Goal: Task Accomplishment & Management: Use online tool/utility

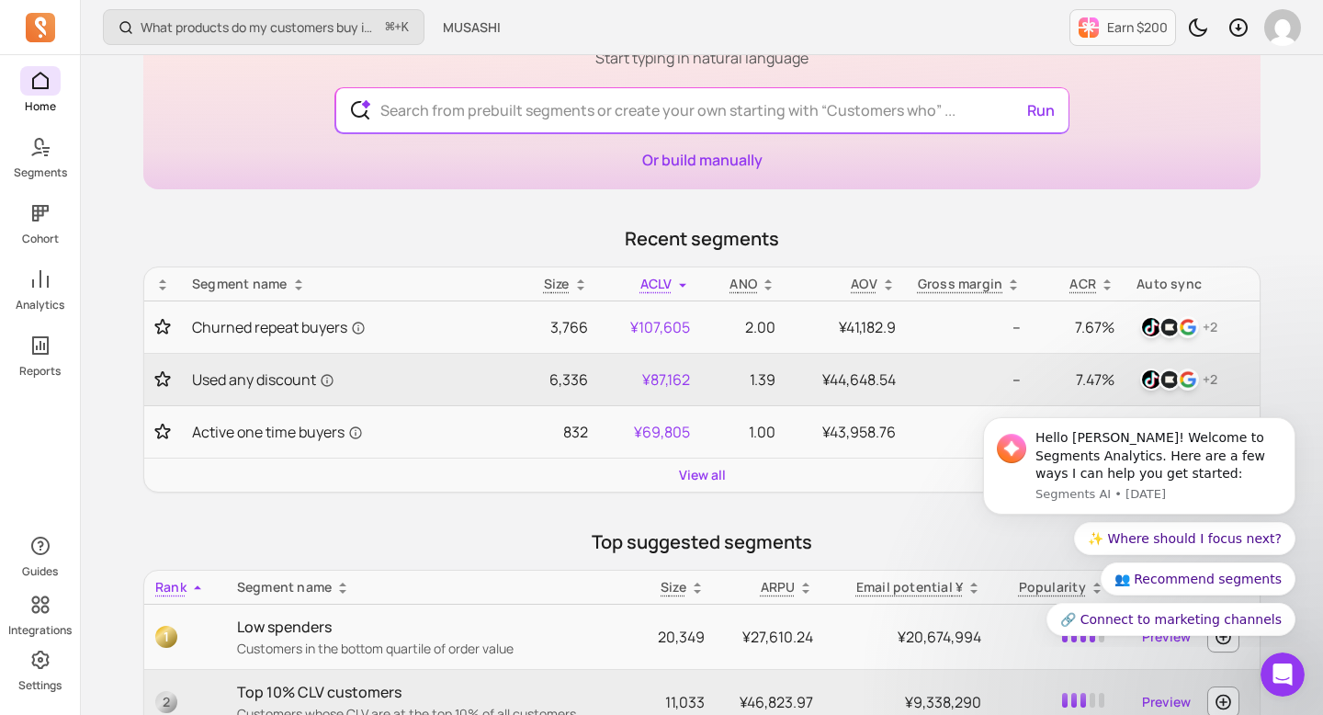
scroll to position [163, 0]
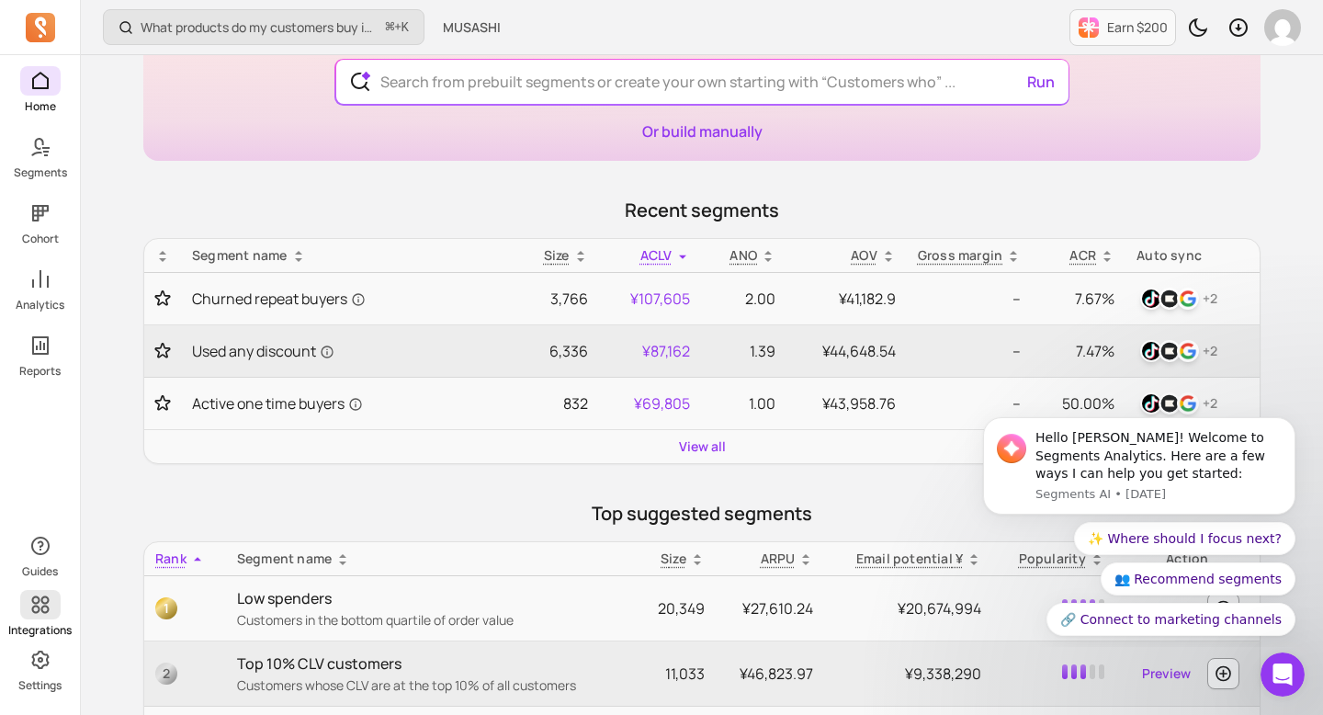
click at [52, 614] on span at bounding box center [40, 604] width 40 height 29
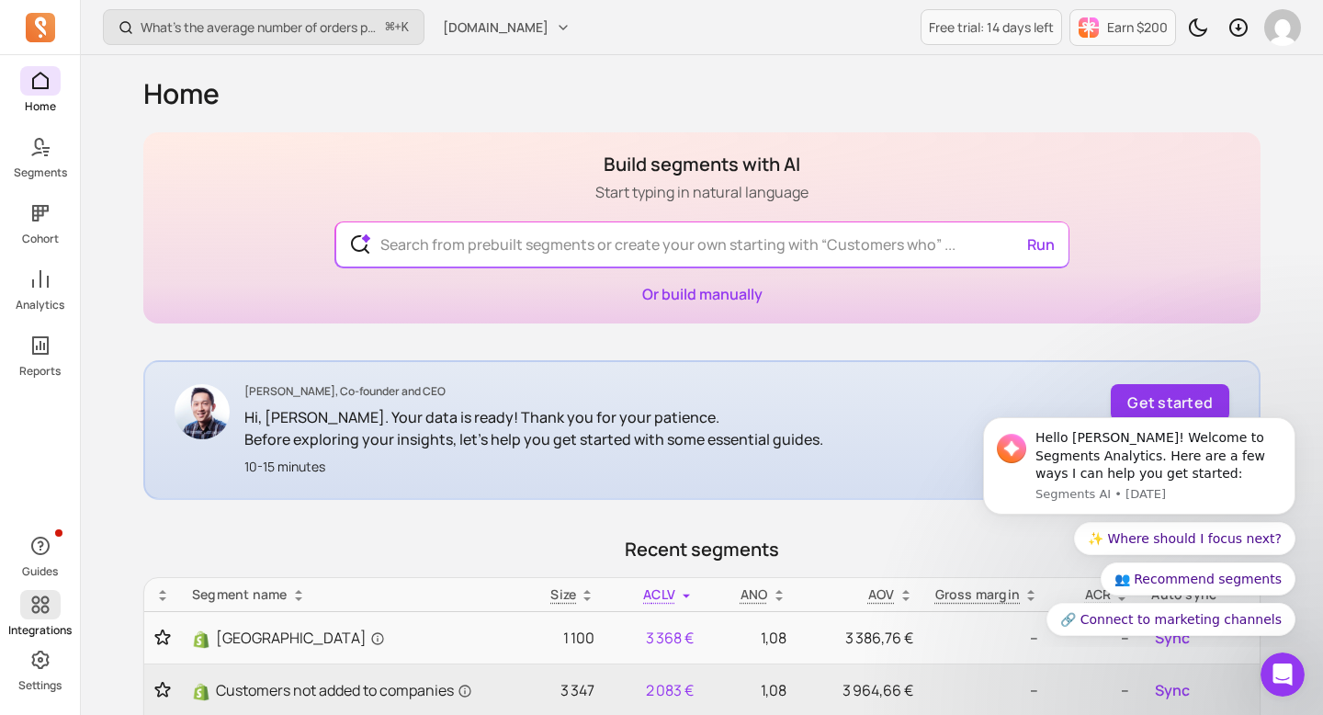
click at [44, 628] on p "Integrations" at bounding box center [39, 630] width 63 height 15
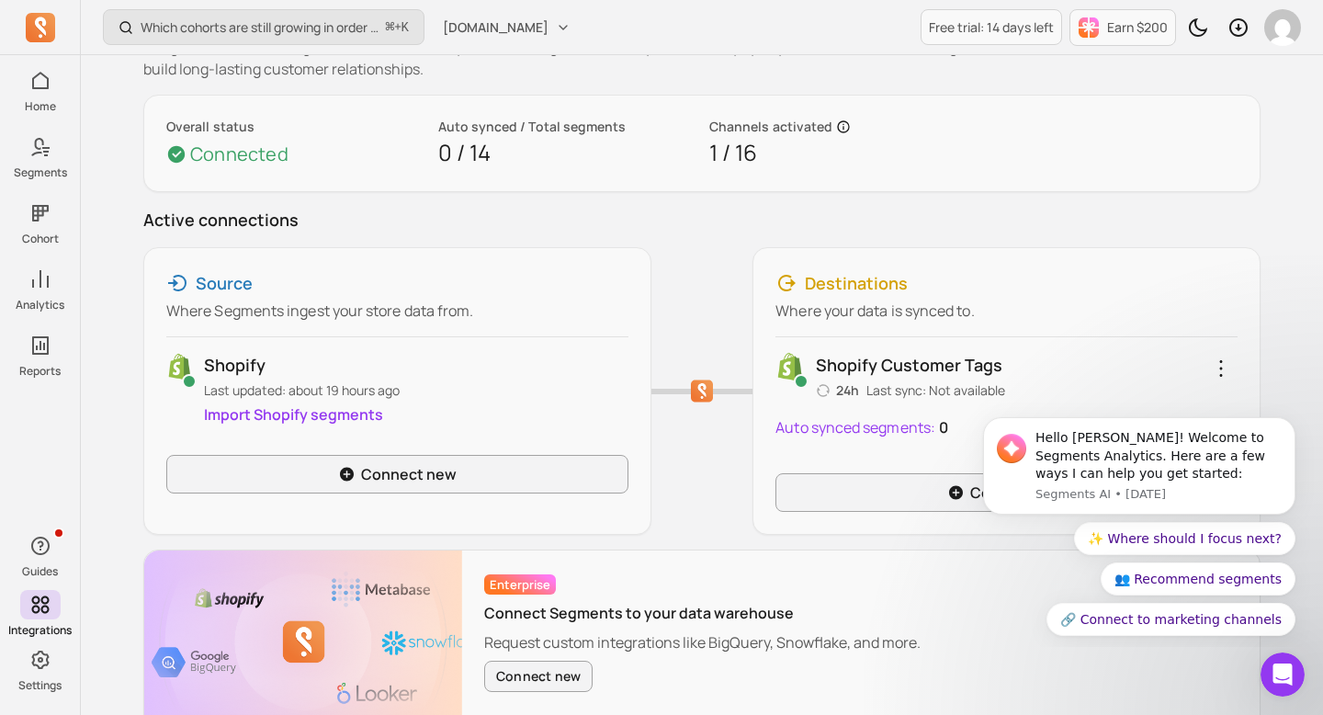
scroll to position [183, 0]
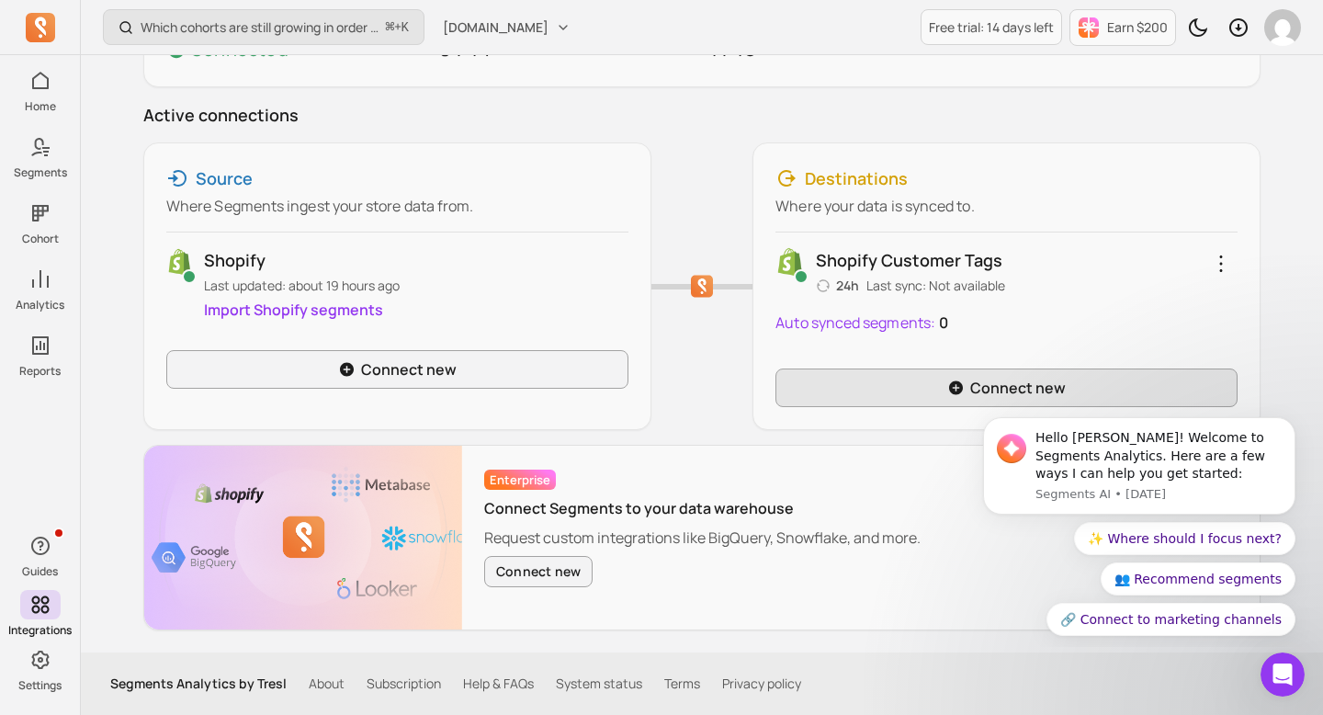
click at [864, 393] on link "Connect new" at bounding box center [1007, 388] width 462 height 39
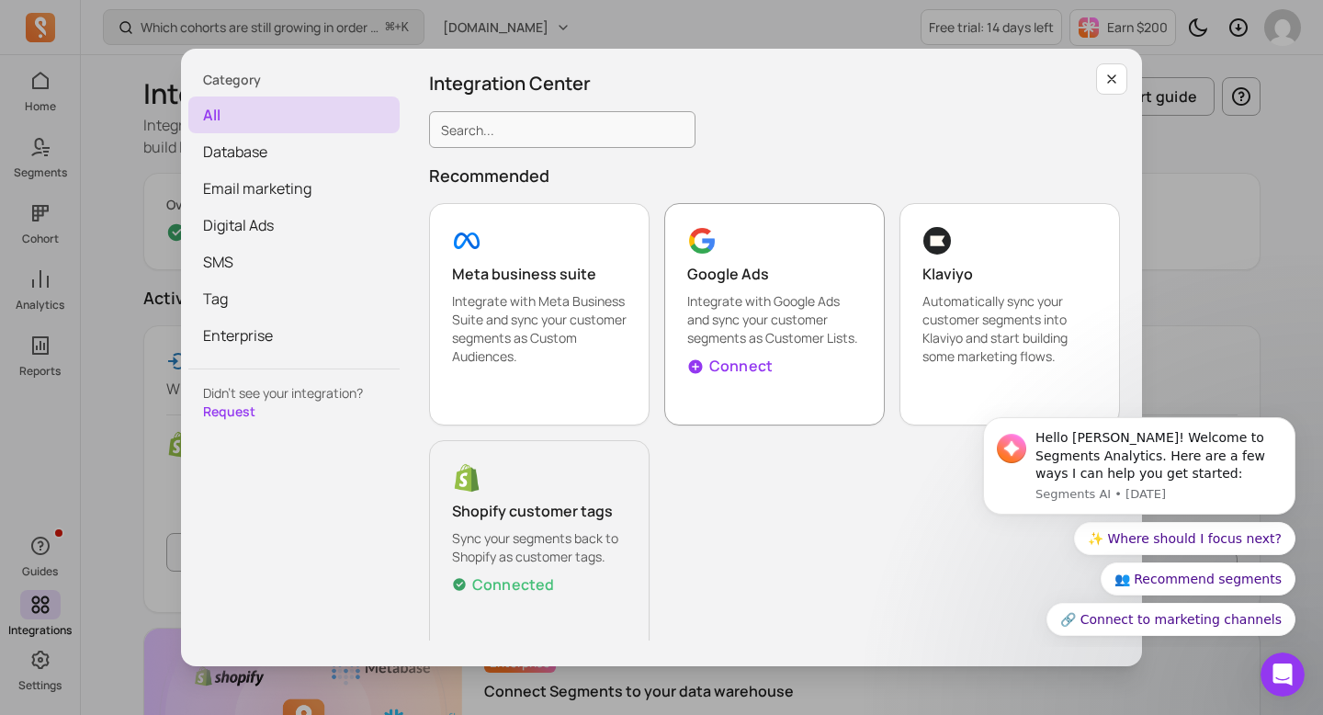
click at [768, 283] on p "Google Ads" at bounding box center [774, 274] width 175 height 22
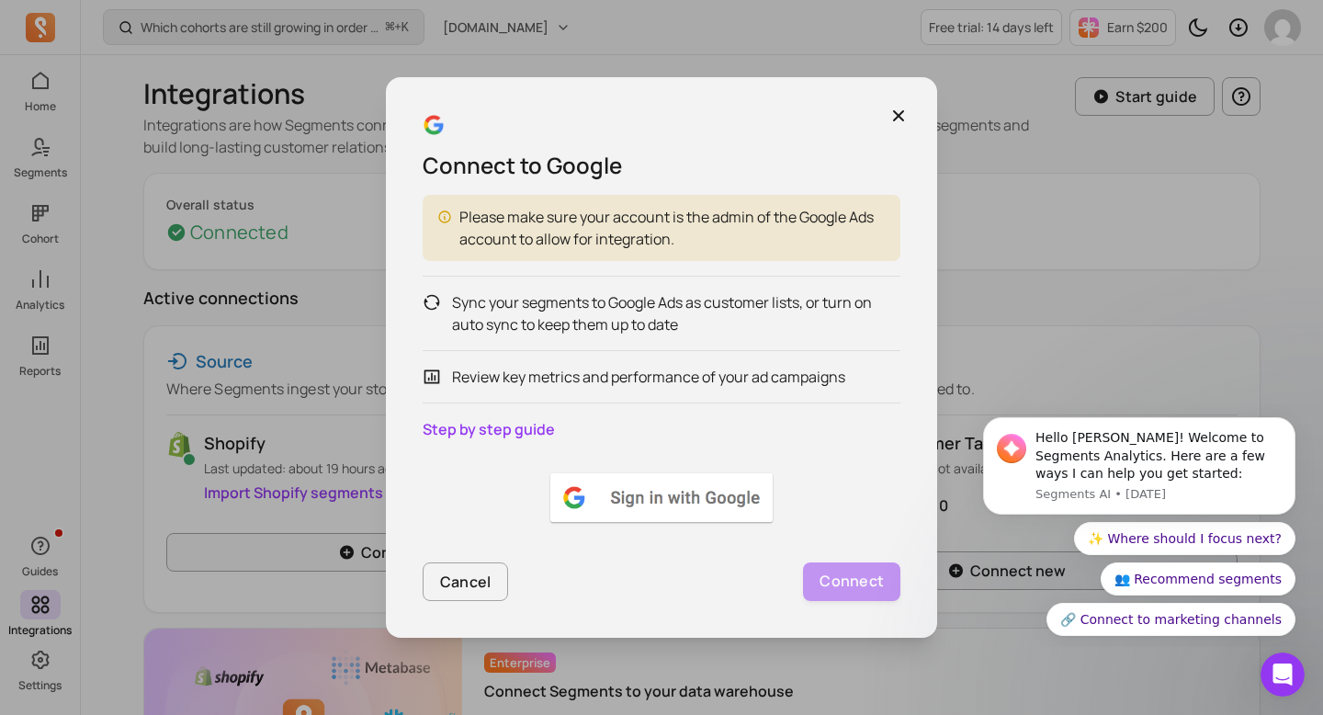
click at [725, 496] on img at bounding box center [662, 497] width 230 height 55
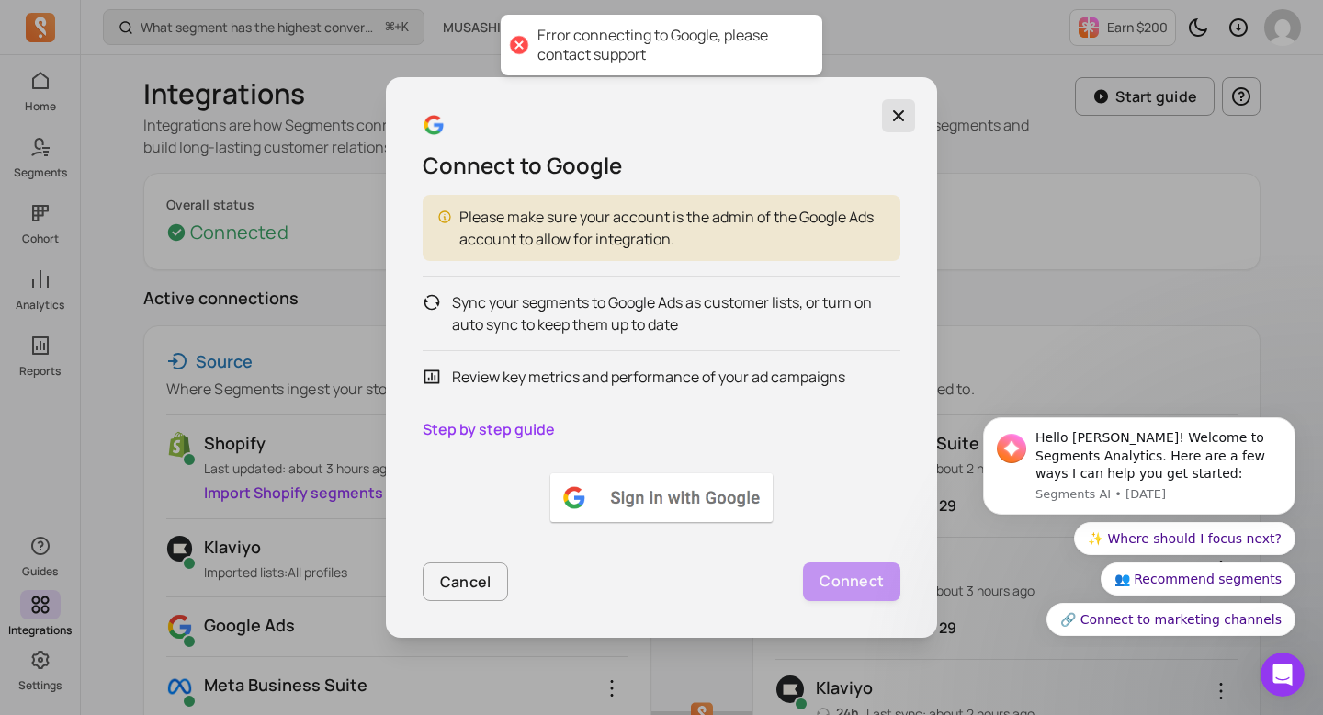
click at [891, 114] on icon "button" at bounding box center [899, 116] width 18 height 18
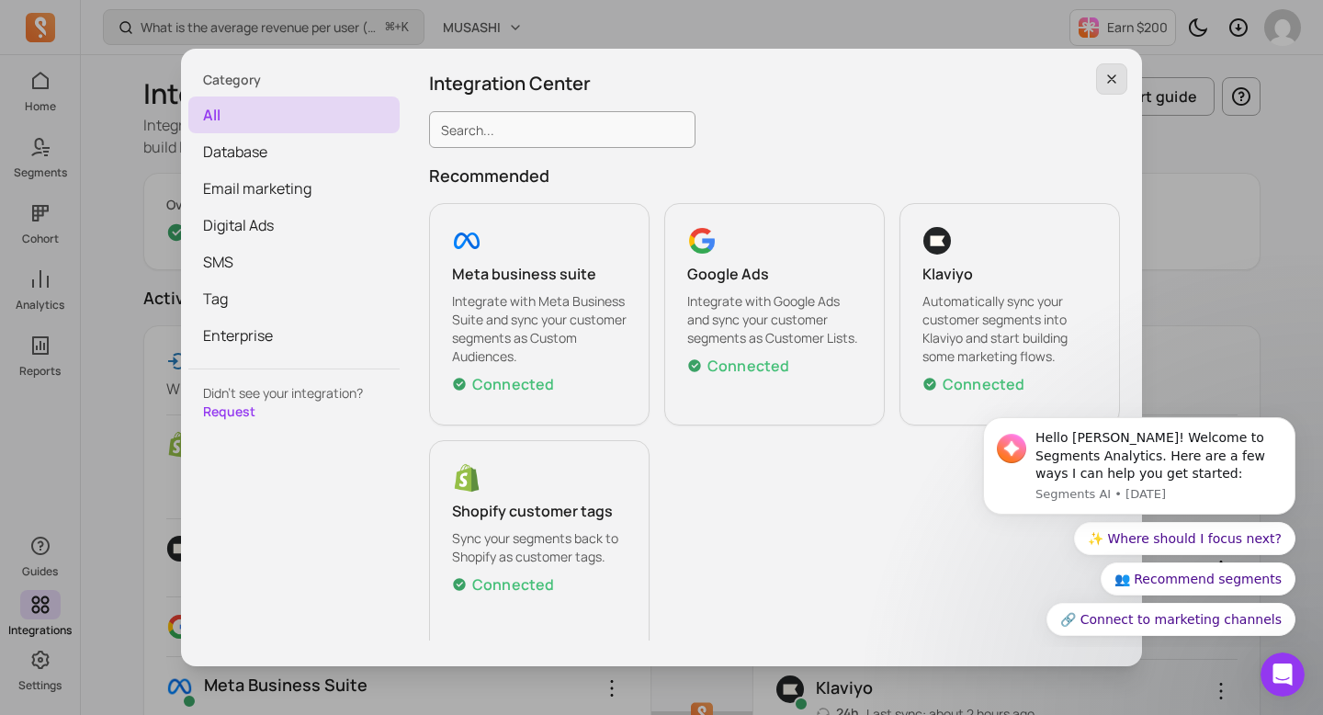
click at [1114, 74] on icon "button" at bounding box center [1112, 79] width 15 height 15
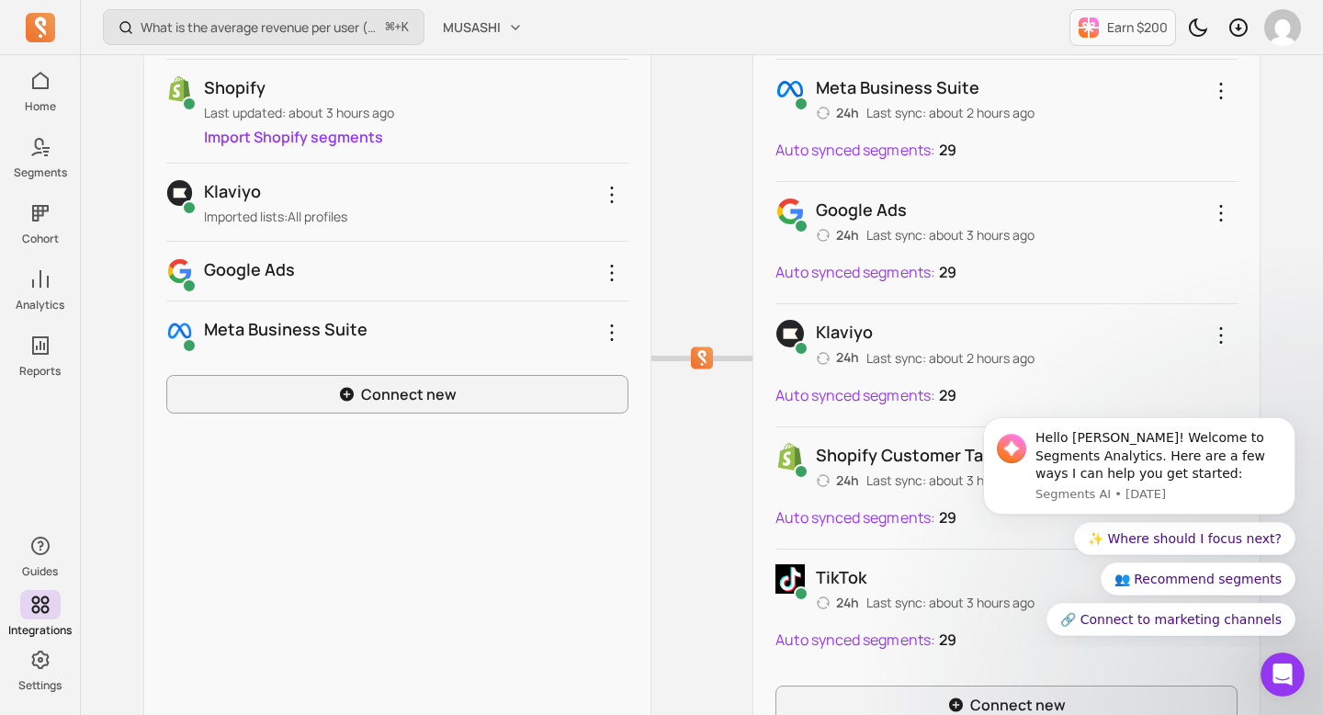
scroll to position [373, 0]
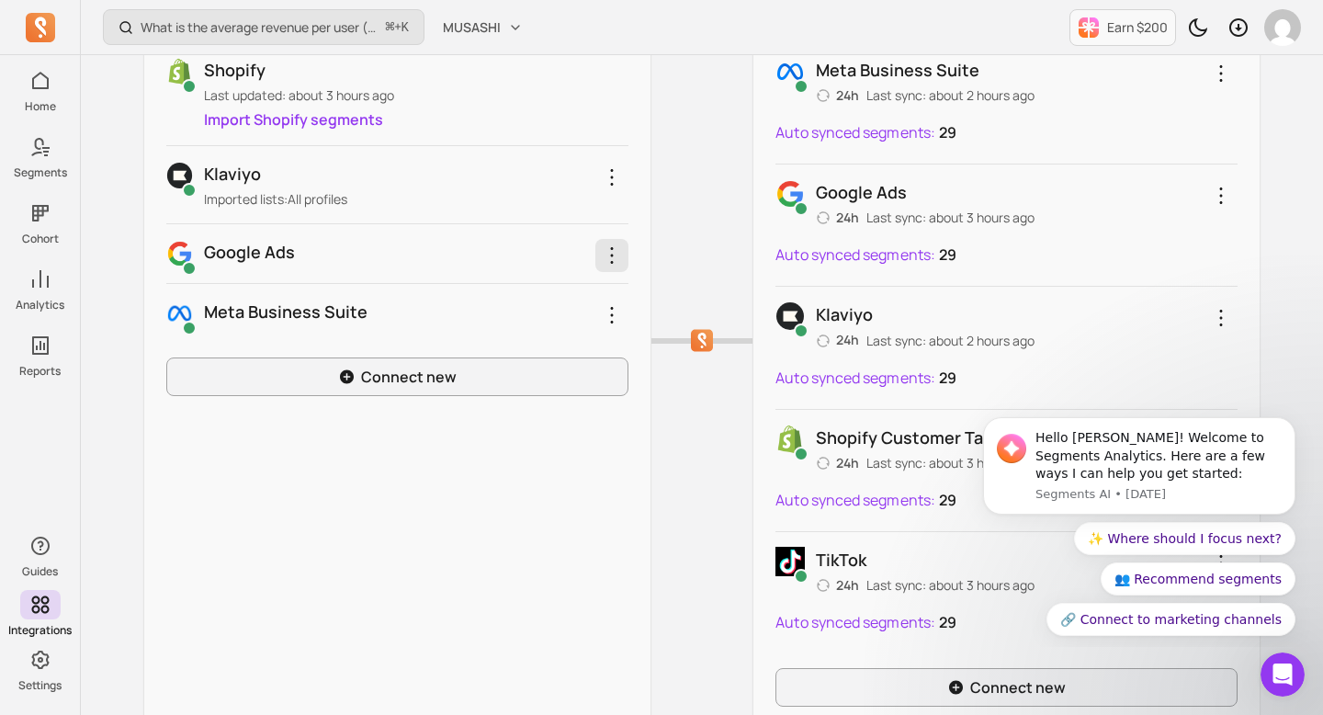
click at [609, 253] on icon "button" at bounding box center [612, 255] width 22 height 22
click at [664, 248] on div "Source Where Segments ingest your store data from. Shopify Last updated: about …" at bounding box center [702, 340] width 1118 height 777
click at [611, 255] on icon "button" at bounding box center [611, 255] width 3 height 17
click at [584, 288] on link "Reconnect" at bounding box center [541, 296] width 173 height 33
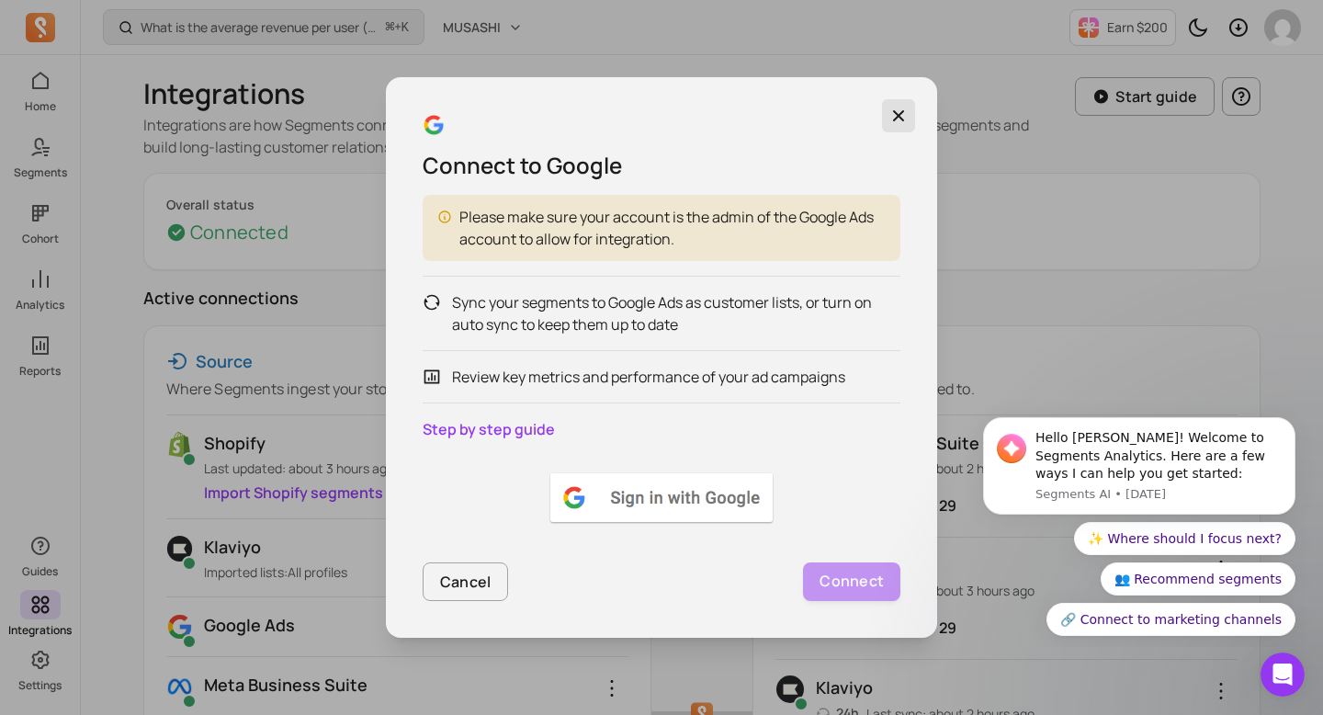
click at [907, 122] on icon "button" at bounding box center [899, 116] width 18 height 18
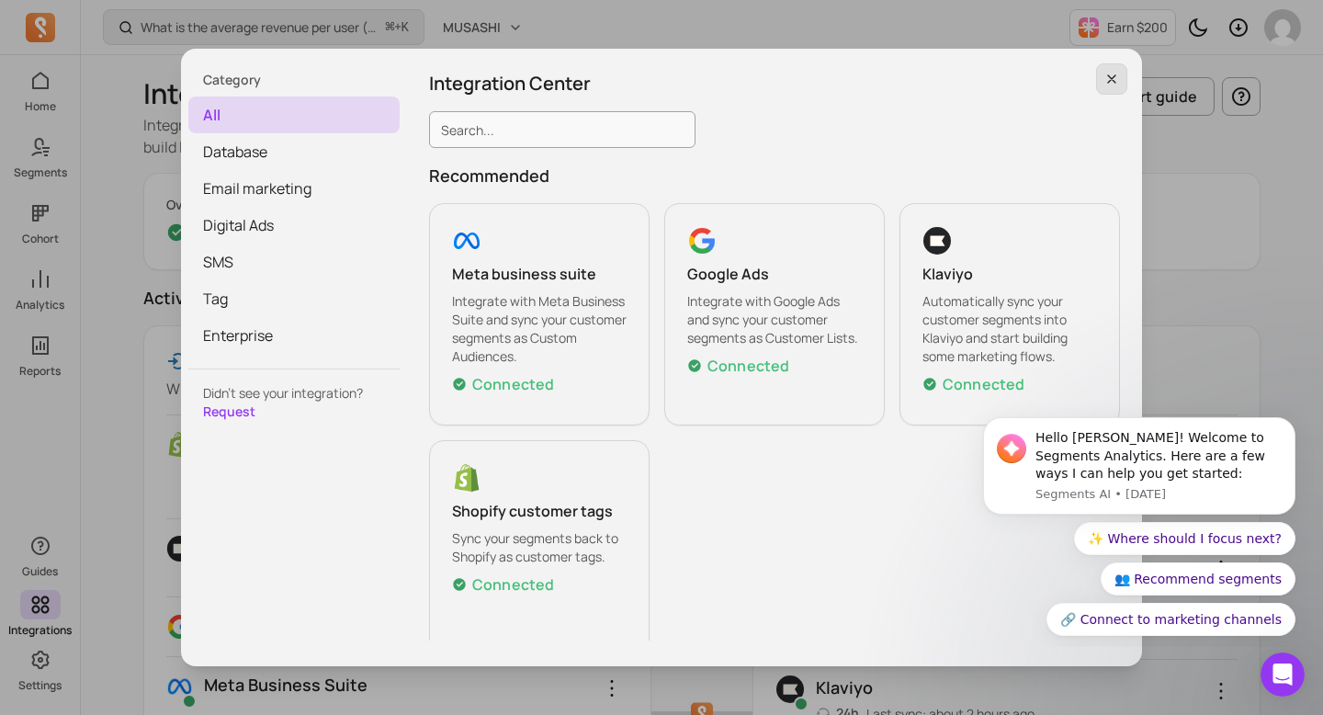
click at [1121, 74] on button "button" at bounding box center [1111, 78] width 31 height 31
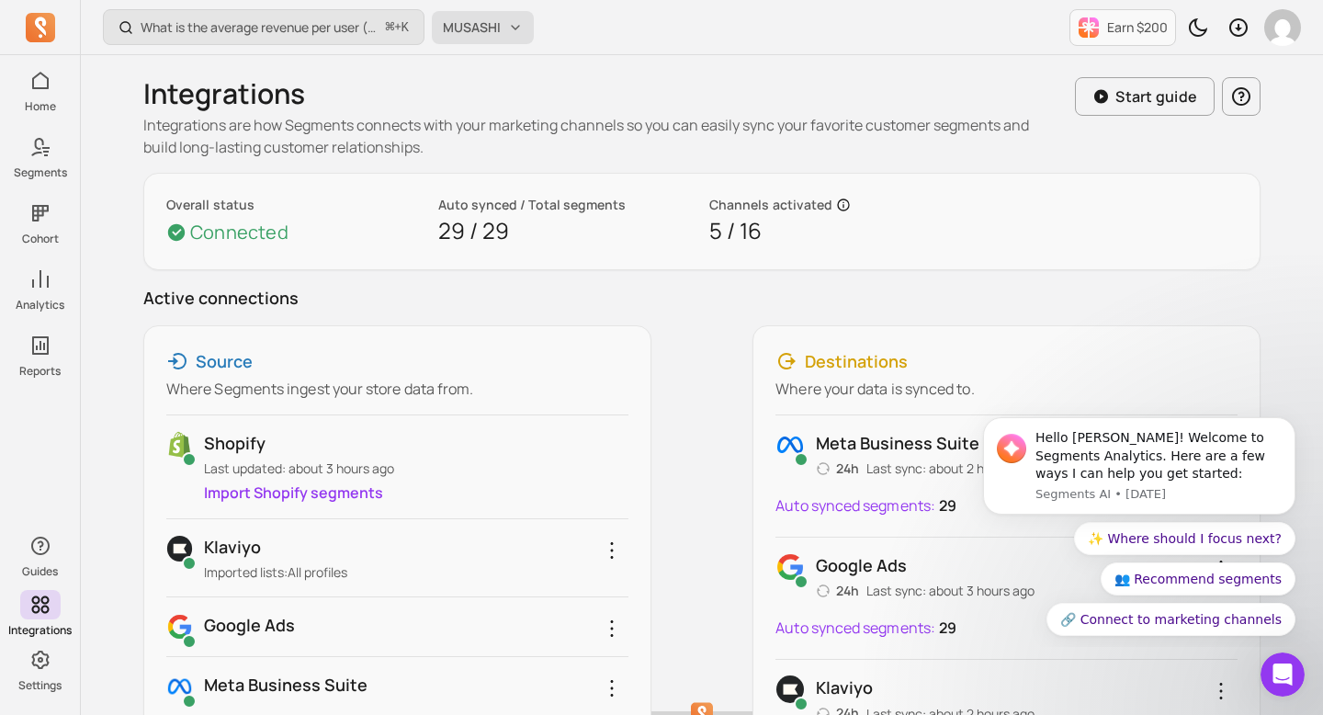
click at [498, 34] on span "MUSASHI" at bounding box center [472, 27] width 58 height 18
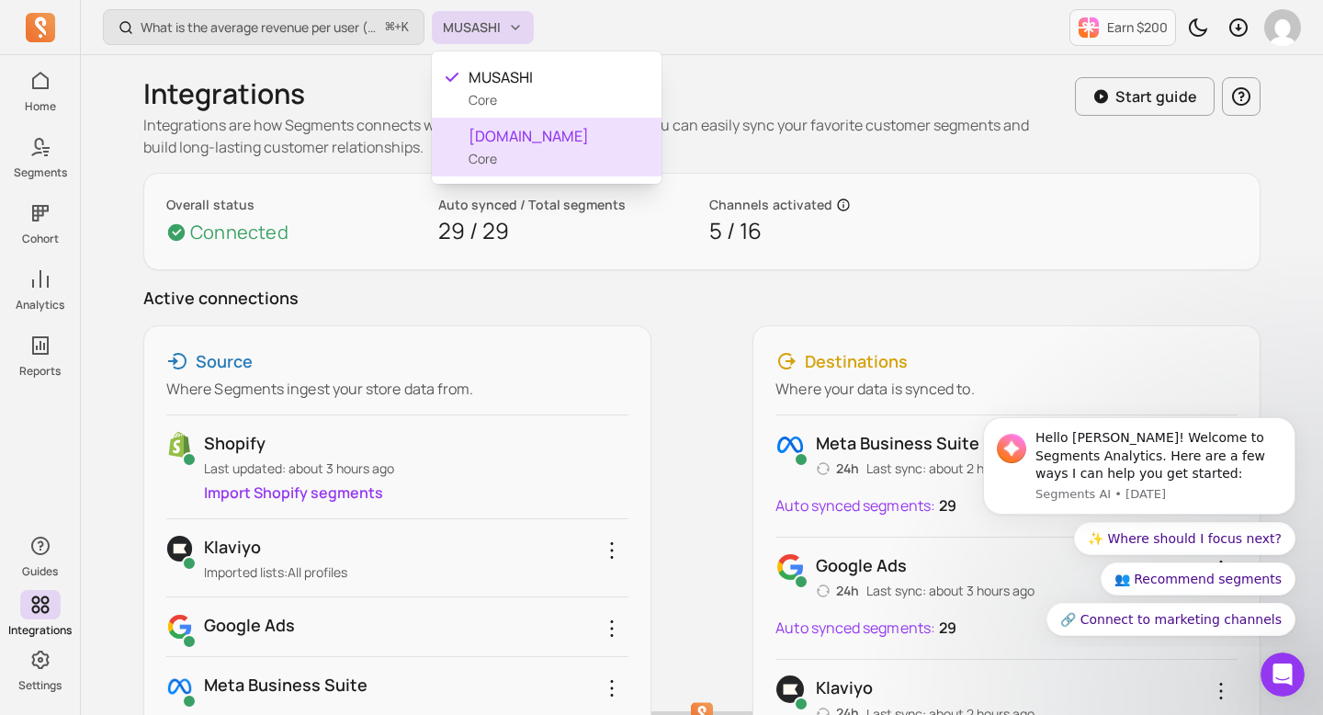
click at [542, 154] on div "musashihamono.fr Core" at bounding box center [547, 147] width 230 height 59
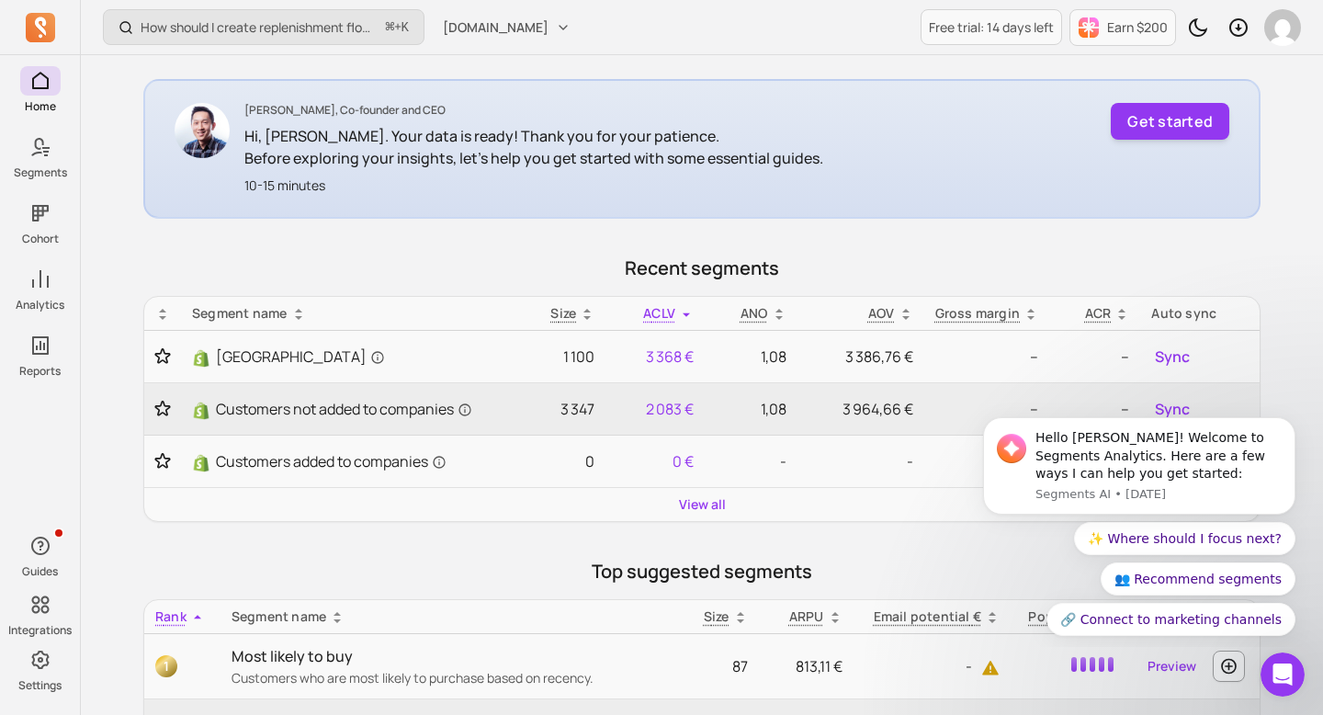
scroll to position [439, 0]
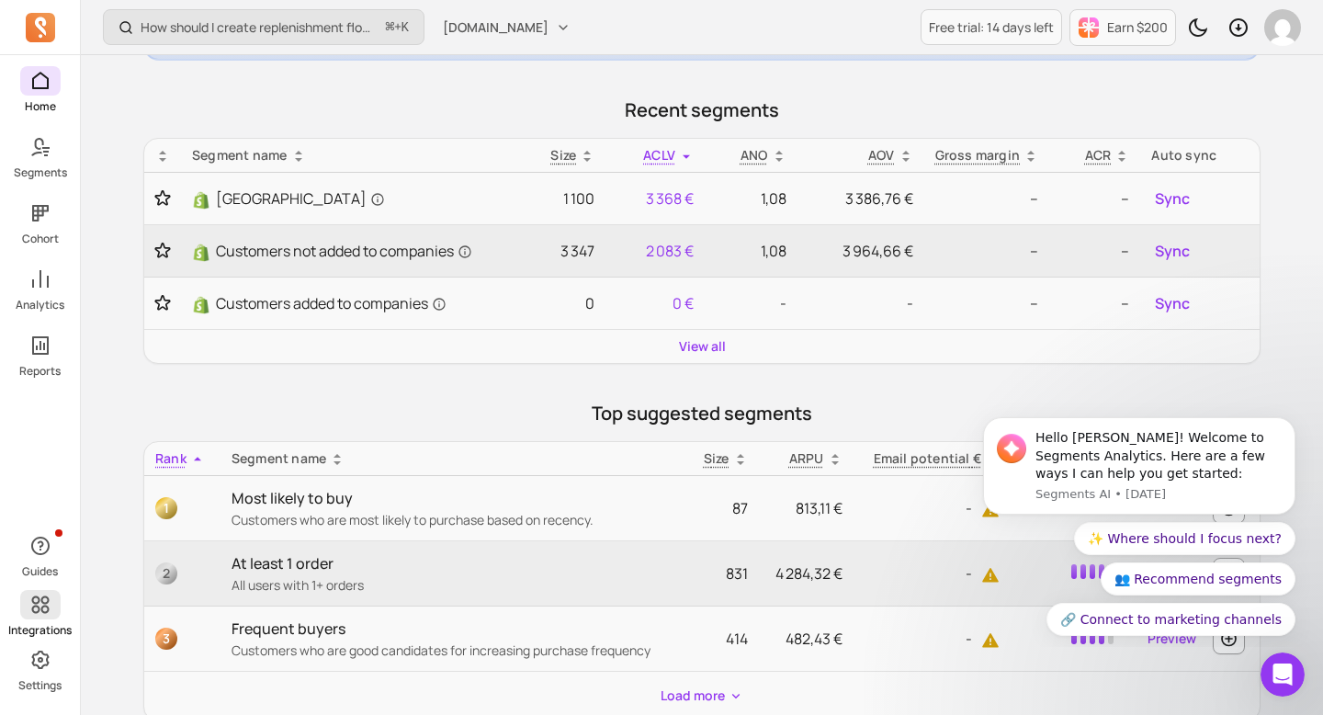
click at [45, 616] on span at bounding box center [40, 604] width 40 height 29
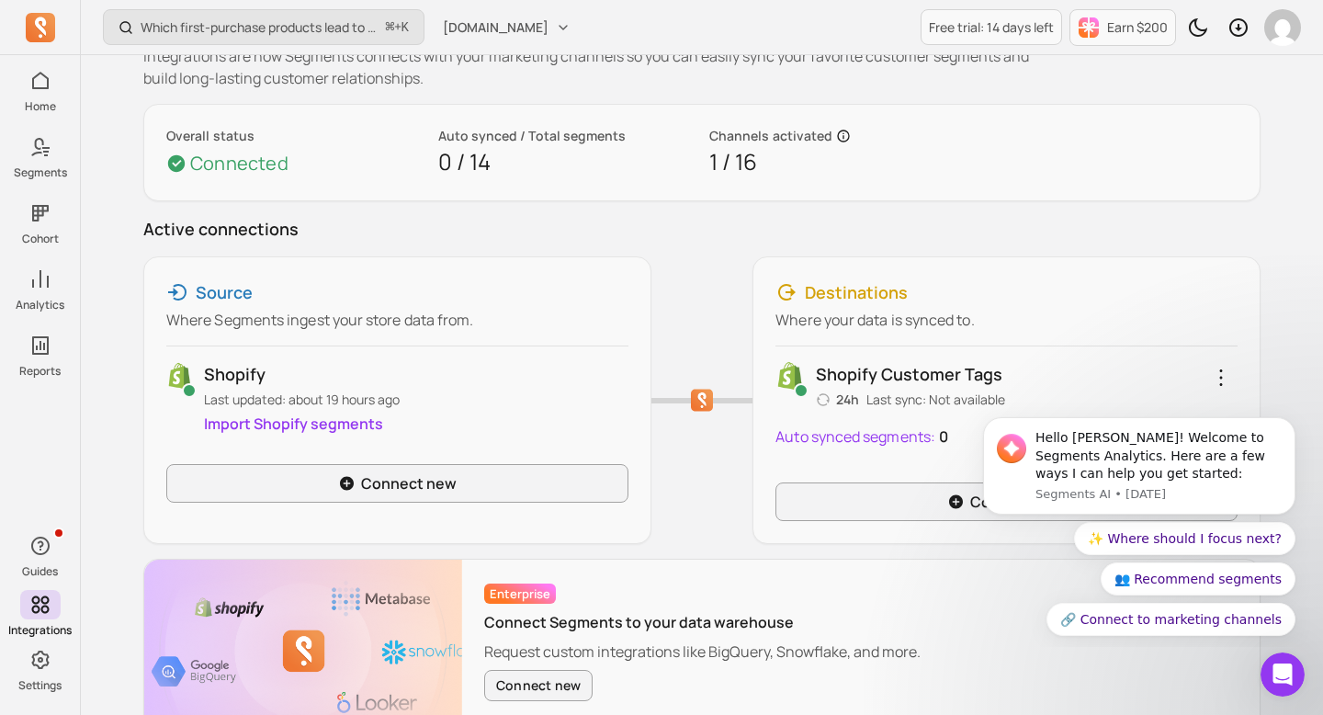
scroll to position [183, 0]
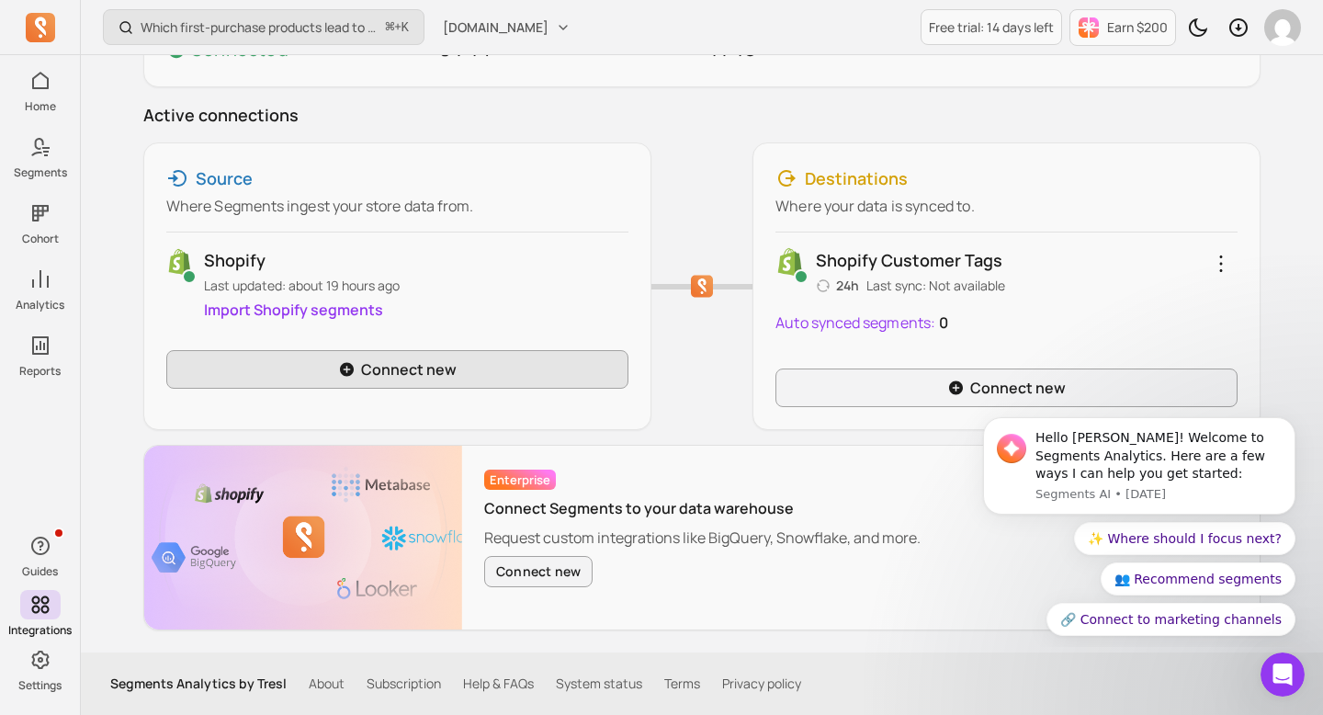
click at [504, 372] on link "Connect new" at bounding box center [397, 369] width 462 height 39
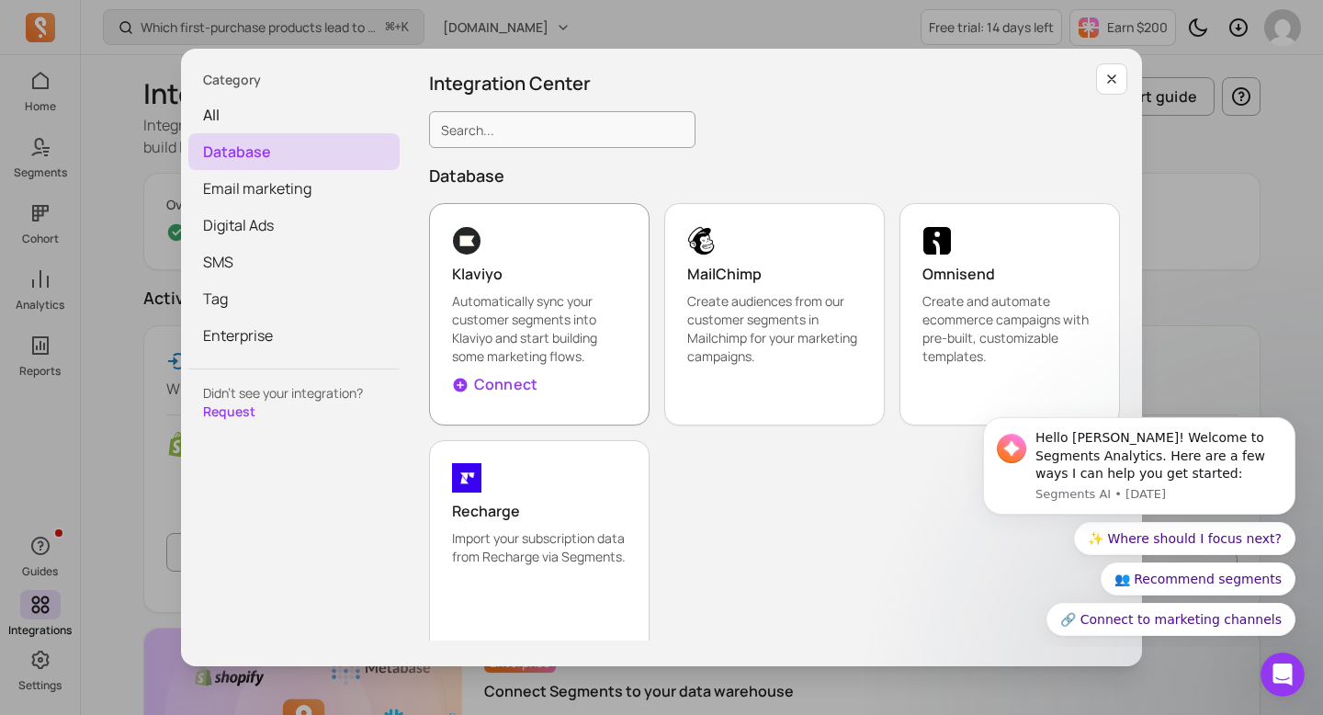
click at [523, 380] on p "Connect" at bounding box center [505, 384] width 63 height 22
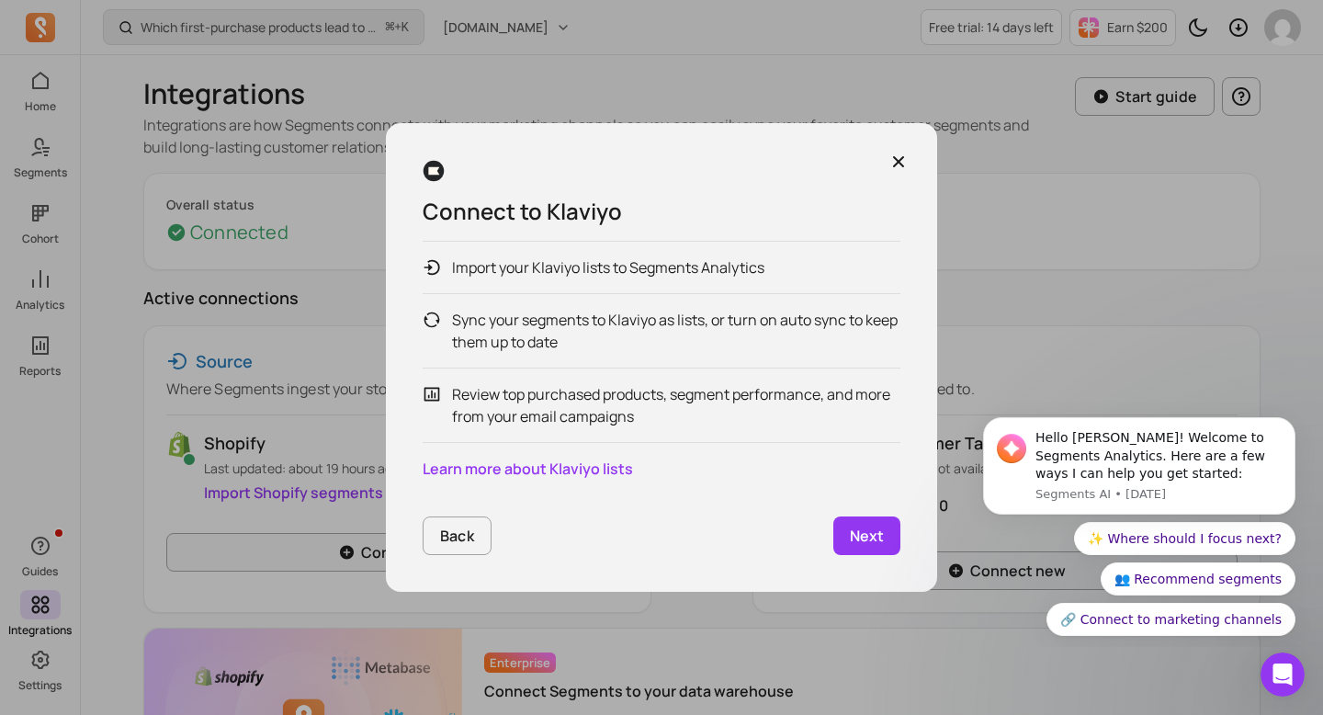
click at [884, 528] on link "Next" at bounding box center [867, 535] width 67 height 39
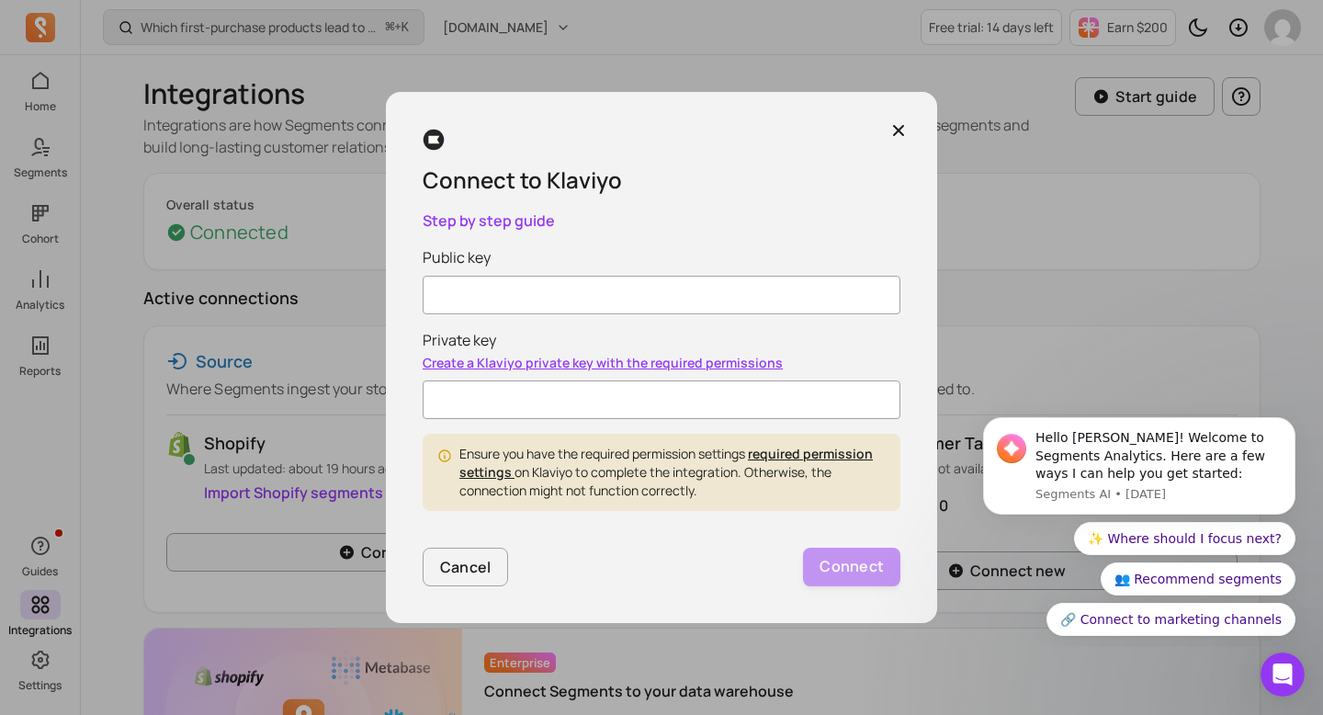
click at [643, 284] on input "Public key" at bounding box center [662, 295] width 478 height 39
click at [897, 138] on icon "button" at bounding box center [899, 130] width 18 height 18
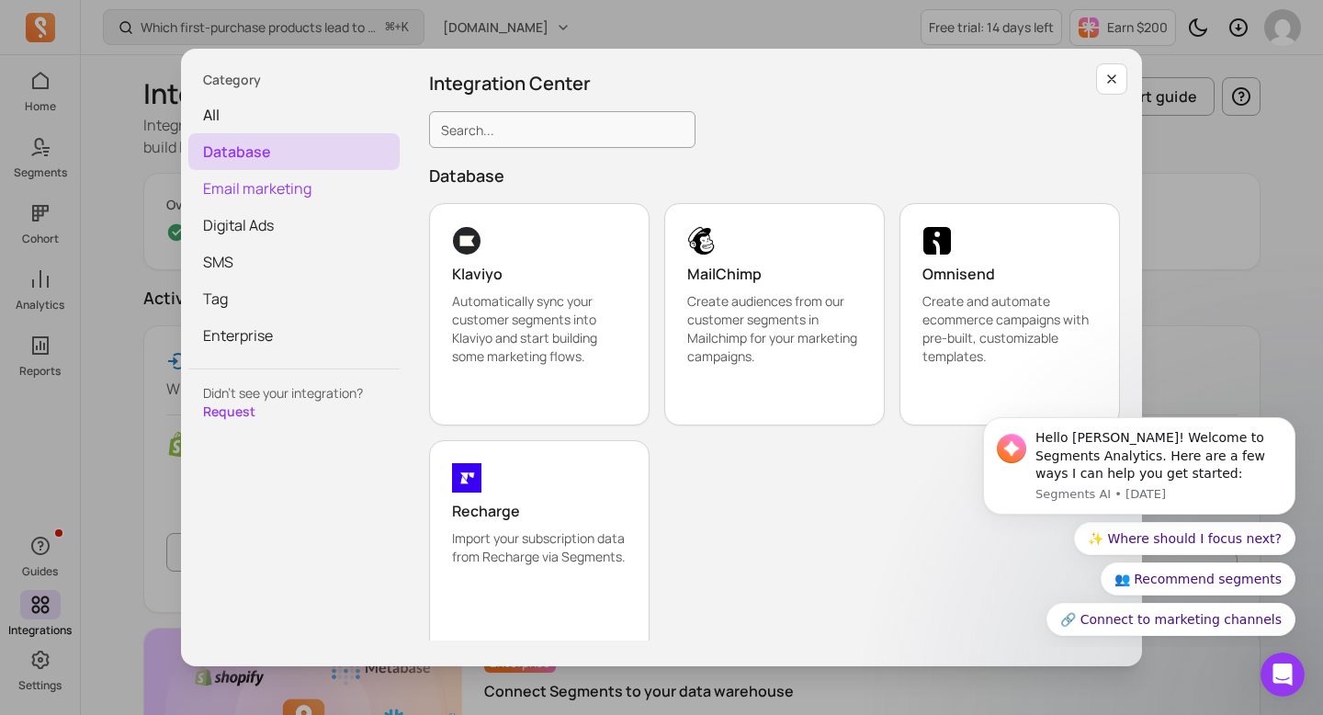
click at [311, 198] on span "Email marketing" at bounding box center [293, 188] width 211 height 37
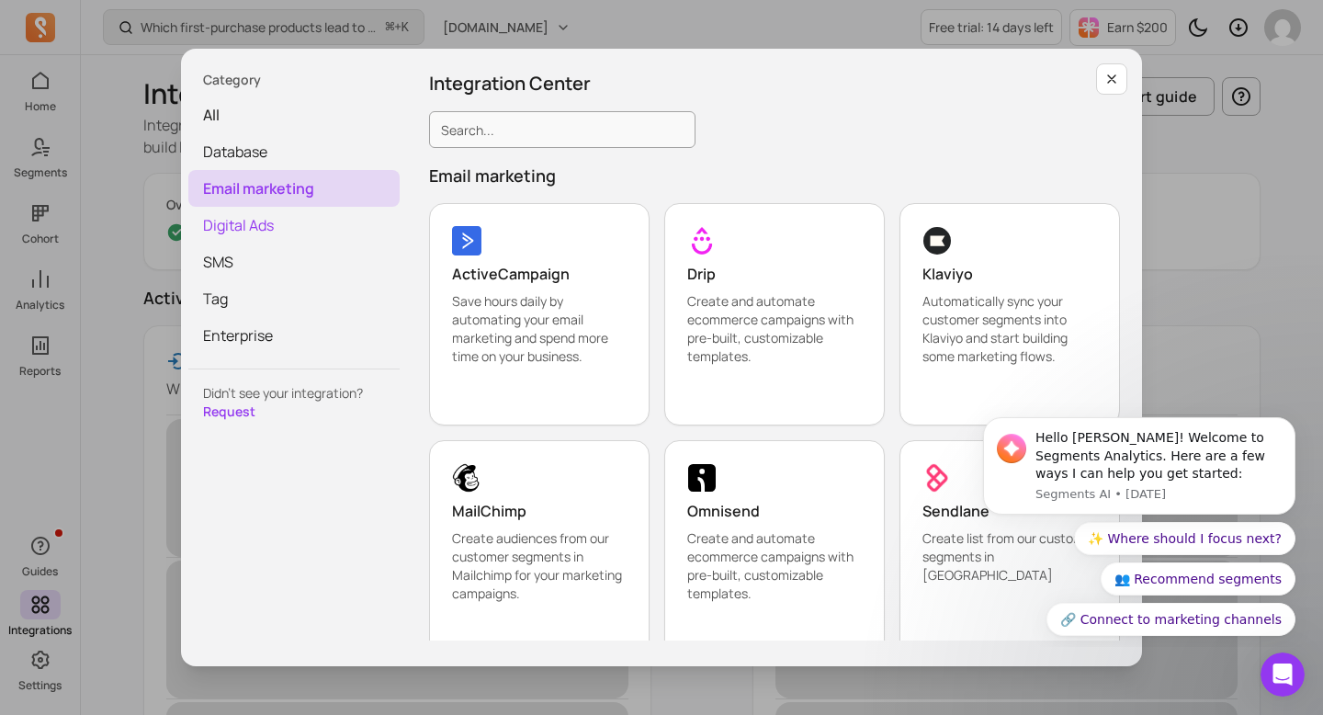
click at [311, 222] on span "Digital Ads" at bounding box center [293, 225] width 211 height 37
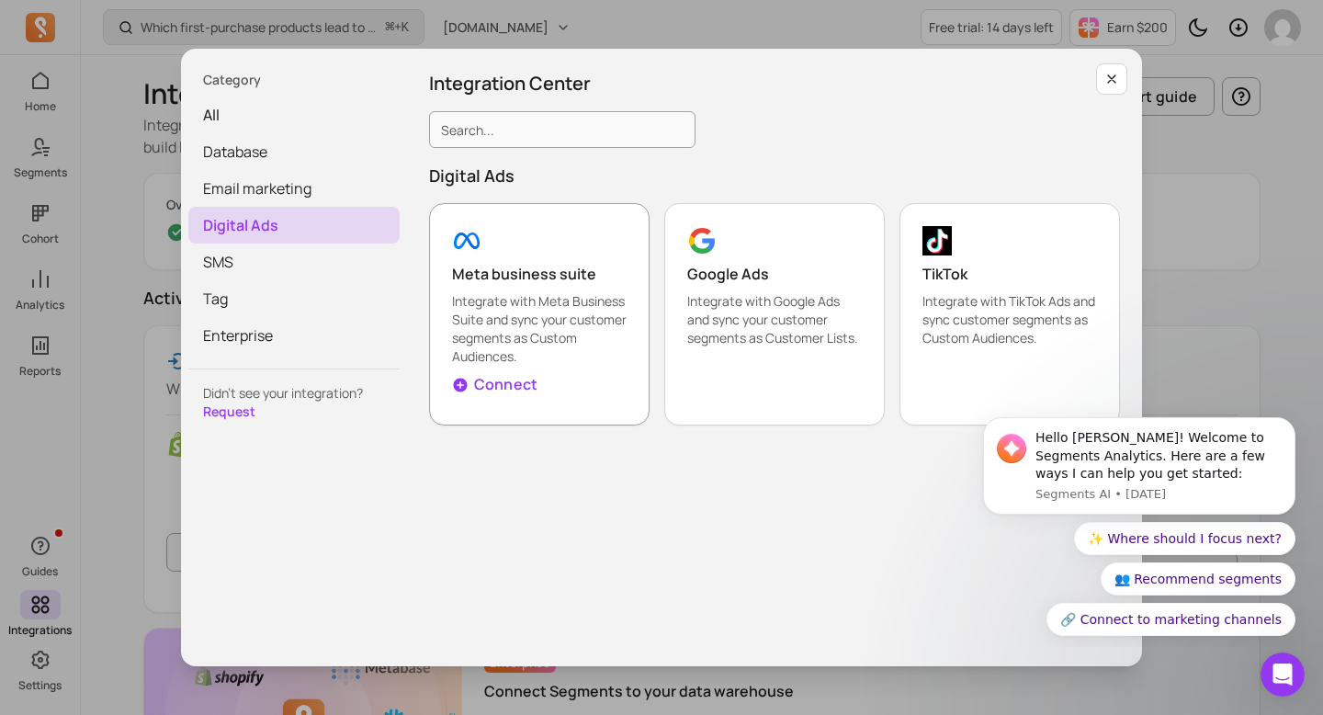
click at [538, 274] on p "Meta business suite" at bounding box center [539, 274] width 175 height 22
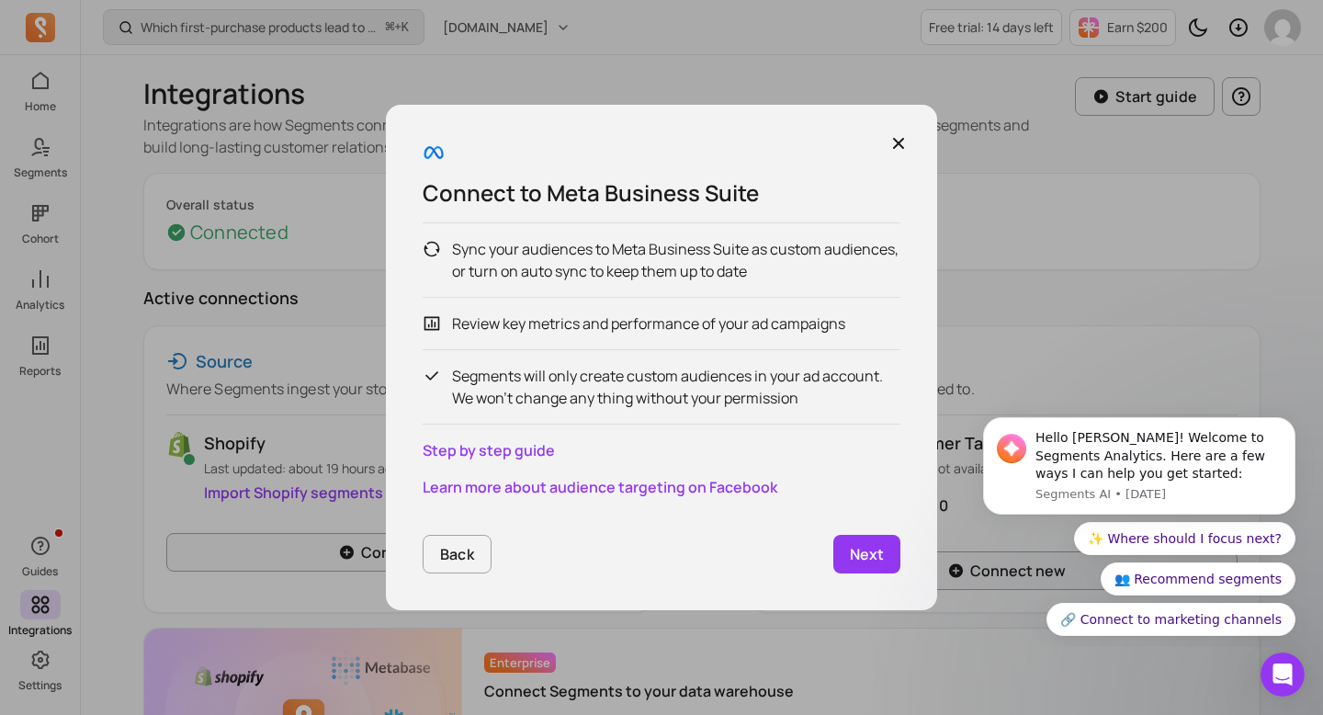
click at [875, 543] on p "Next" at bounding box center [867, 554] width 34 height 22
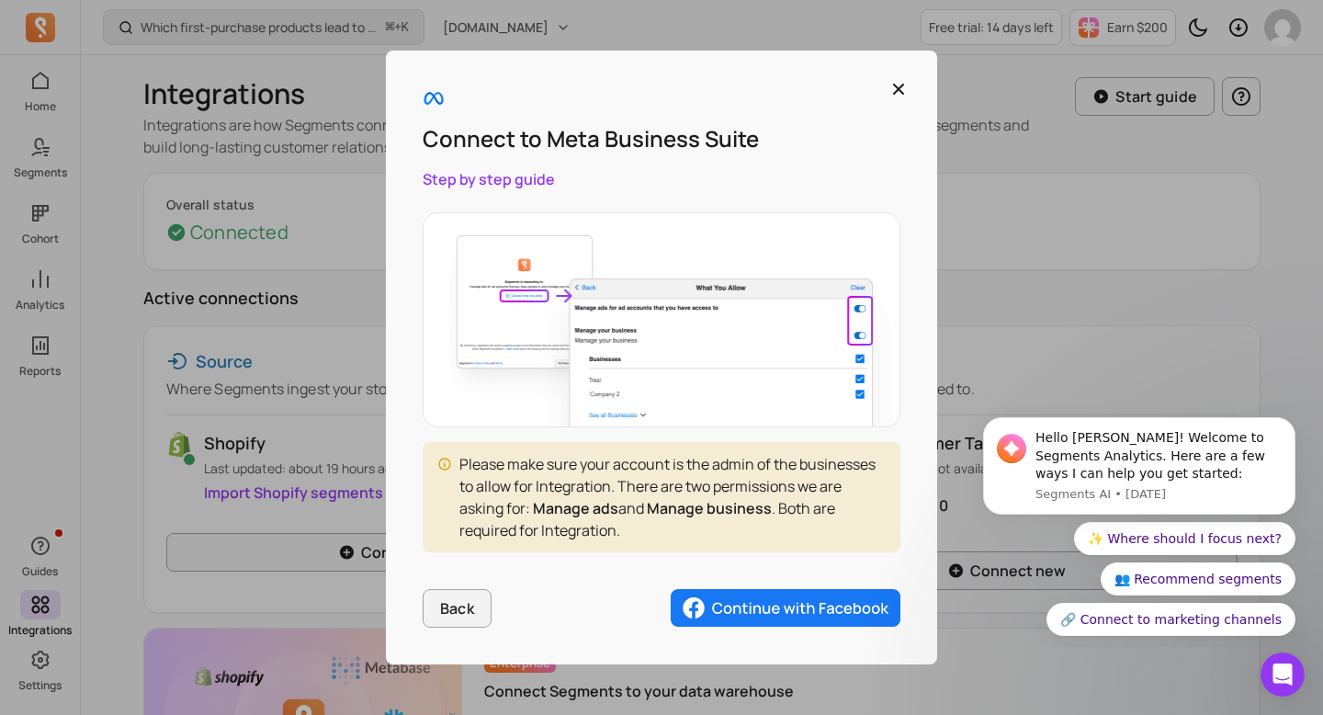
click at [767, 593] on img "button" at bounding box center [786, 608] width 230 height 39
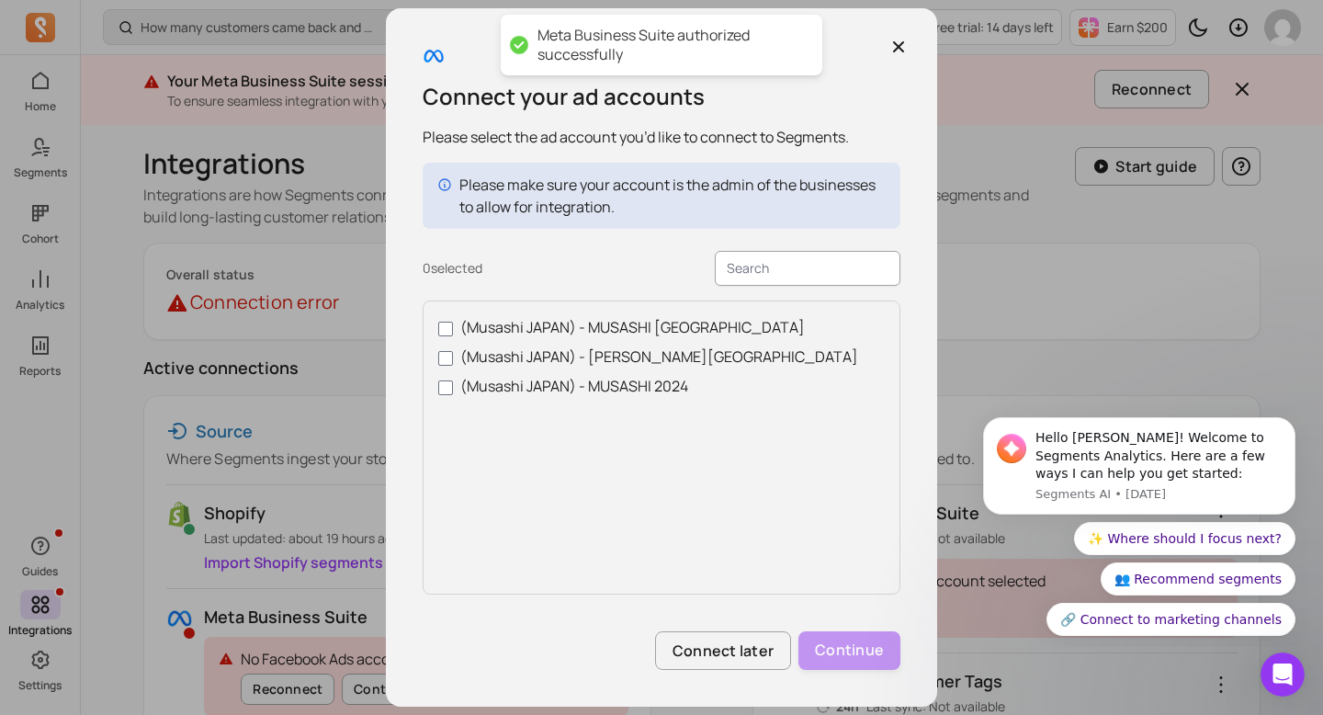
click at [649, 320] on label "(Musashi JAPAN) - MUSASHI GERMANY" at bounding box center [661, 327] width 447 height 22
click at [453, 322] on input "(Musashi JAPAN) - MUSASHI GERMANY" at bounding box center [445, 329] width 15 height 15
checkbox input "true"
click at [647, 354] on label "(Musashi JAPAN) - MUSASHI FRANCE" at bounding box center [661, 357] width 447 height 22
click at [453, 354] on input "(Musashi JAPAN) - MUSASHI FRANCE" at bounding box center [445, 358] width 15 height 15
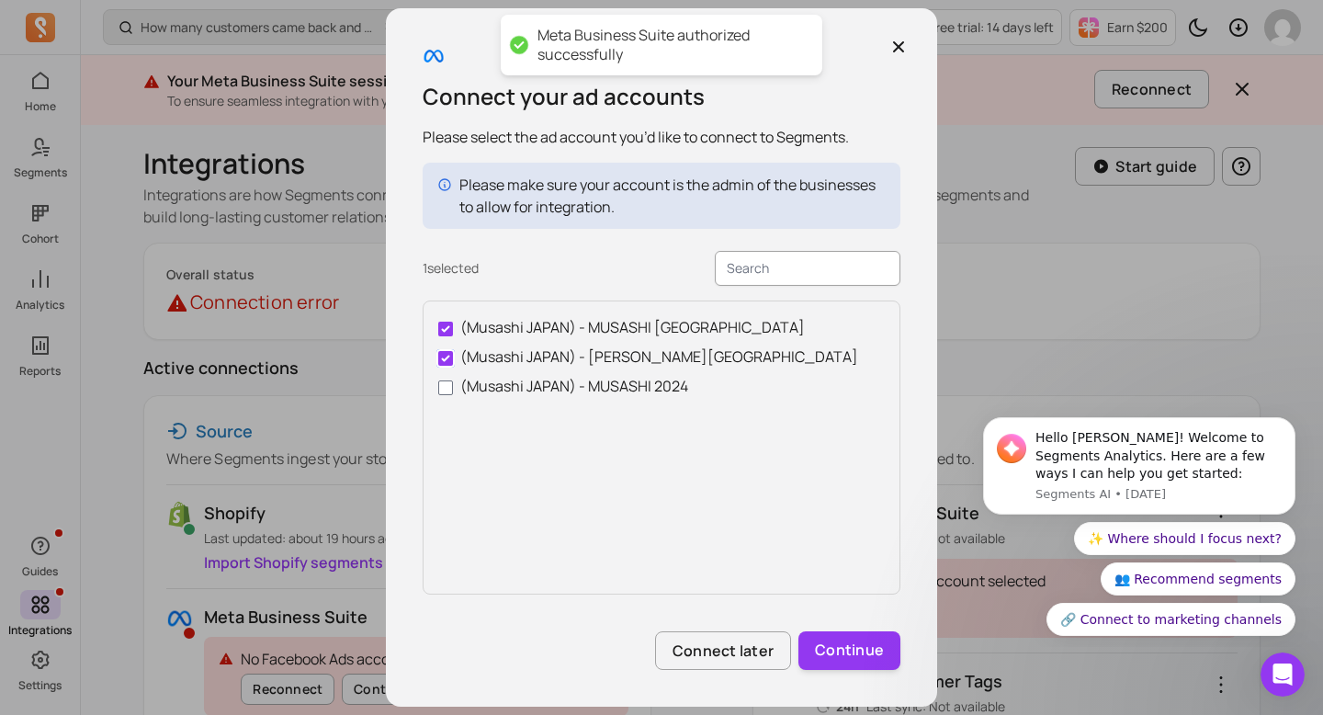
checkbox input "true"
click at [632, 334] on label "(Musashi JAPAN) - MUSASHI GERMANY" at bounding box center [661, 327] width 447 height 22
click at [453, 334] on input "(Musashi JAPAN) - MUSASHI GERMANY" at bounding box center [445, 329] width 15 height 15
checkbox input "false"
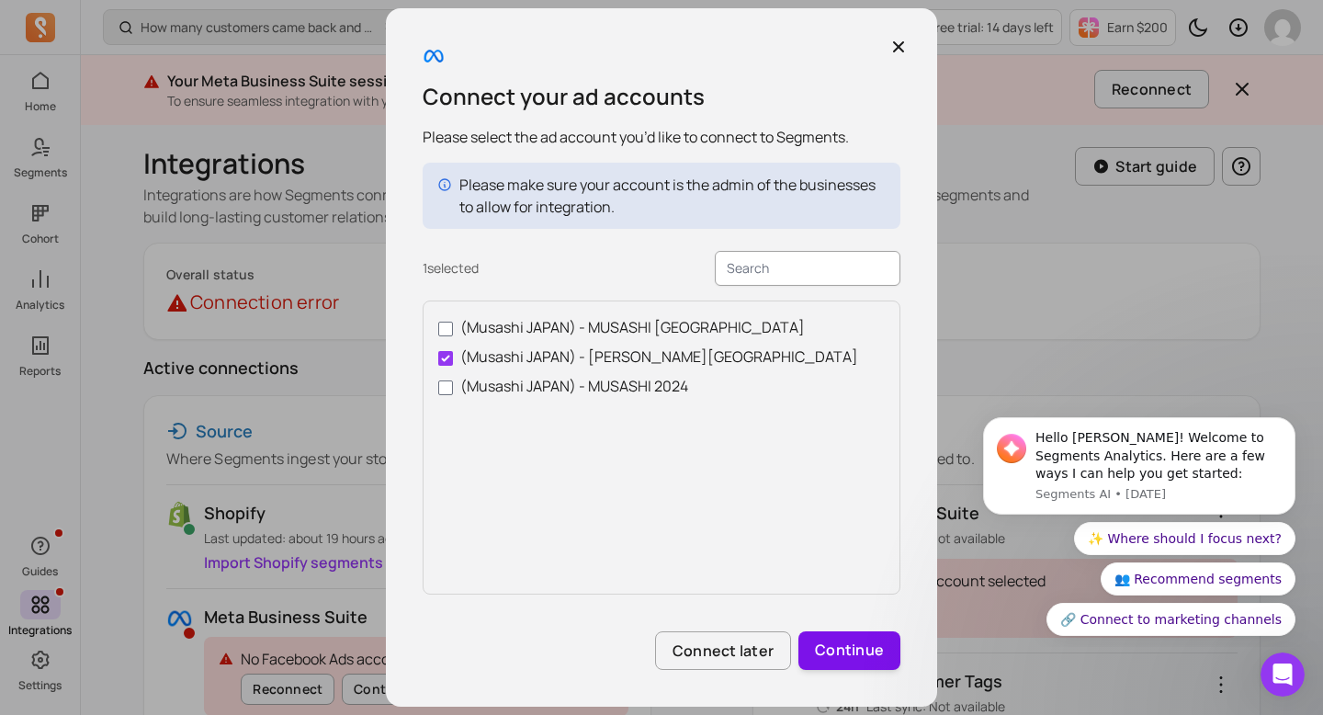
click at [871, 653] on button "Continue" at bounding box center [850, 650] width 102 height 39
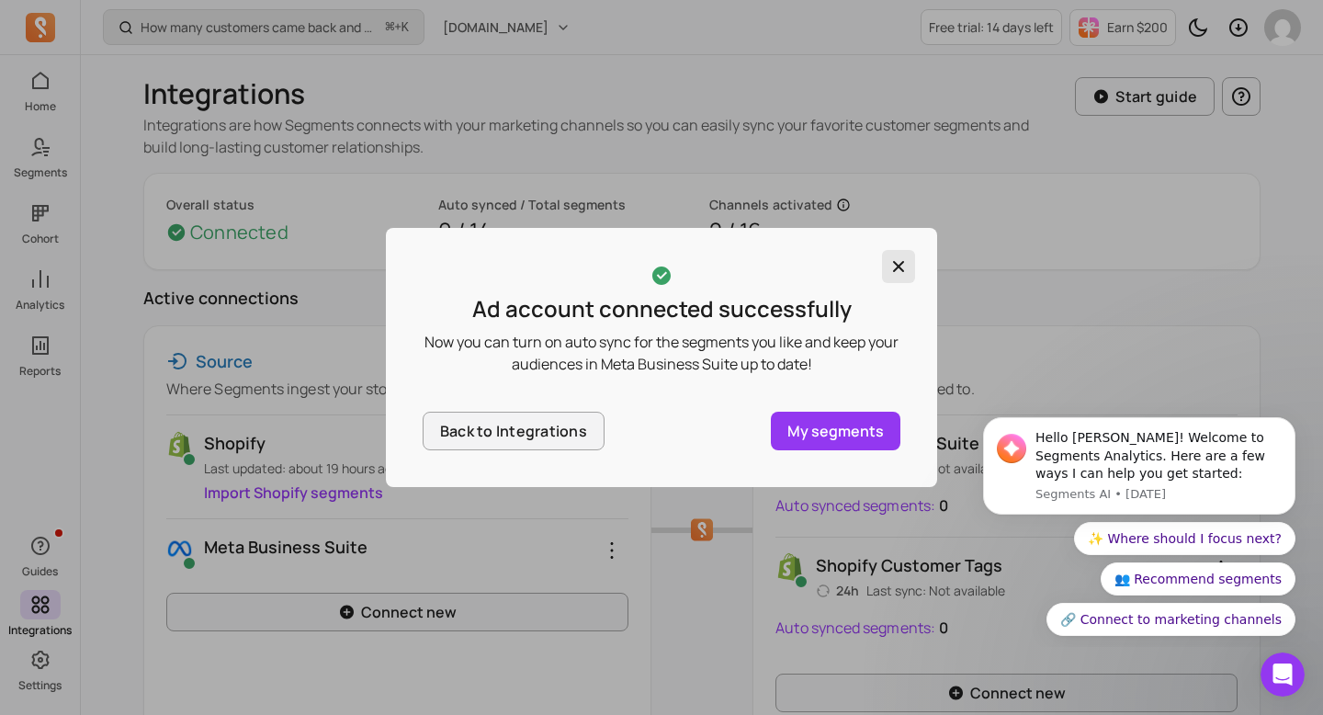
click at [902, 270] on icon "button" at bounding box center [898, 266] width 11 height 11
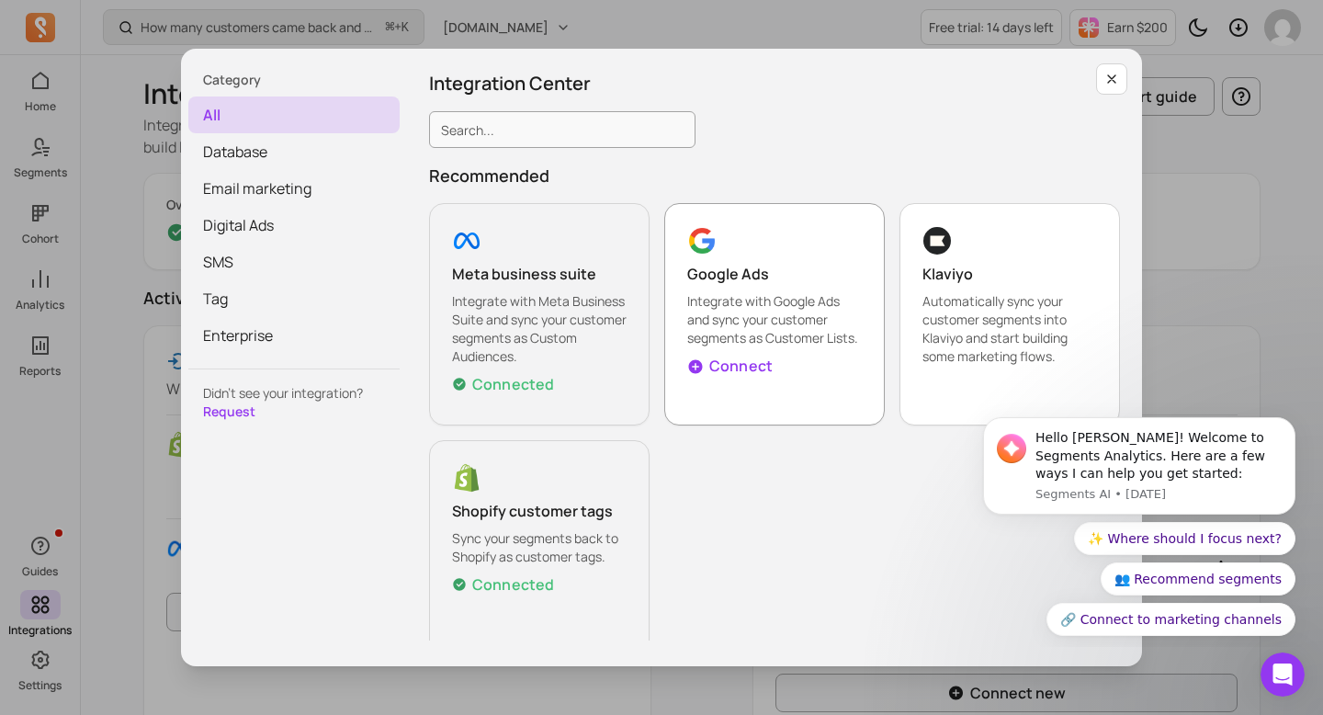
click at [735, 326] on p "Integrate with Google Ads and sync your customer segments as Customer Lists." at bounding box center [774, 319] width 175 height 55
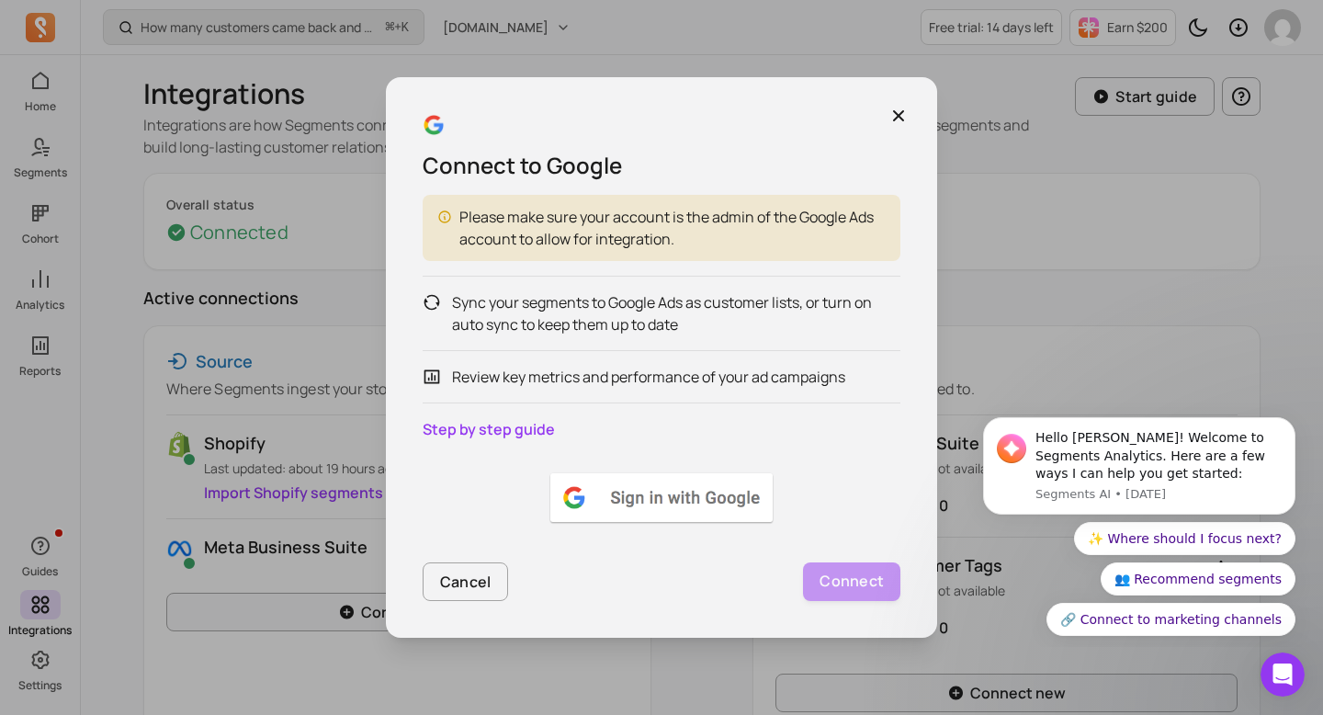
click at [653, 515] on img at bounding box center [662, 497] width 230 height 55
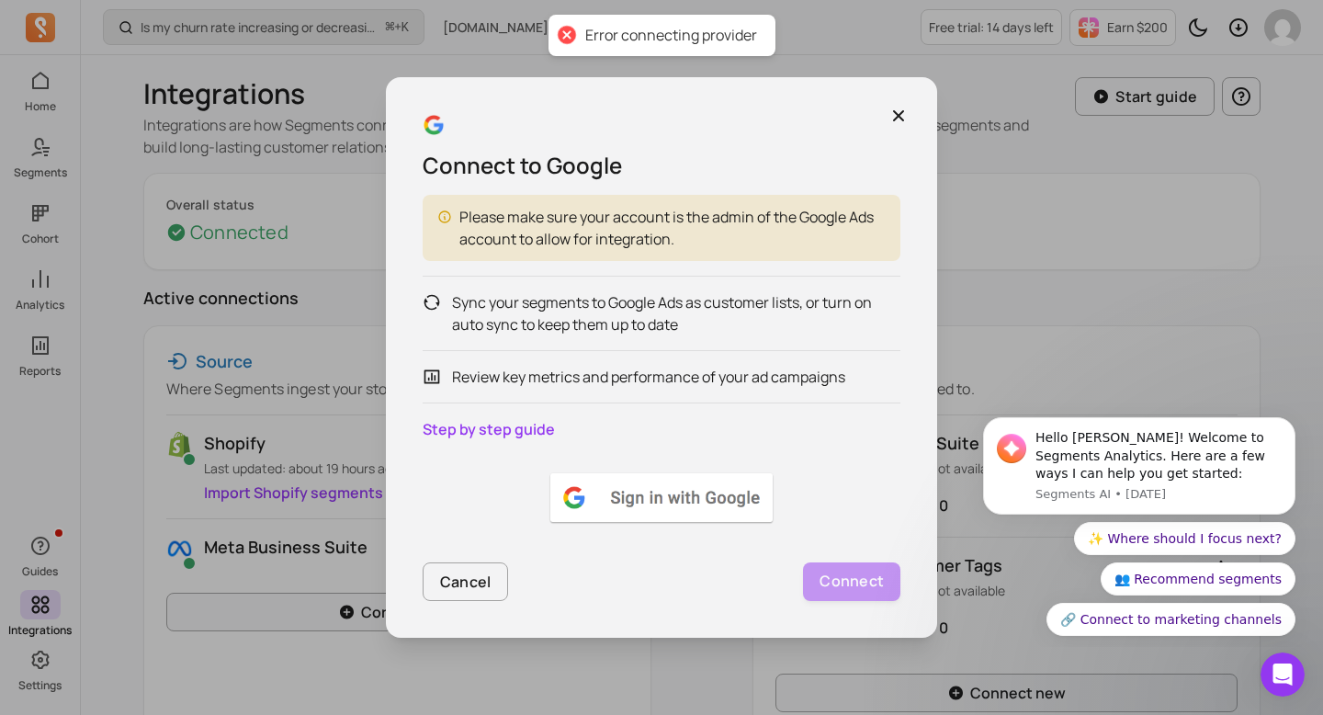
click at [636, 502] on img at bounding box center [662, 497] width 230 height 55
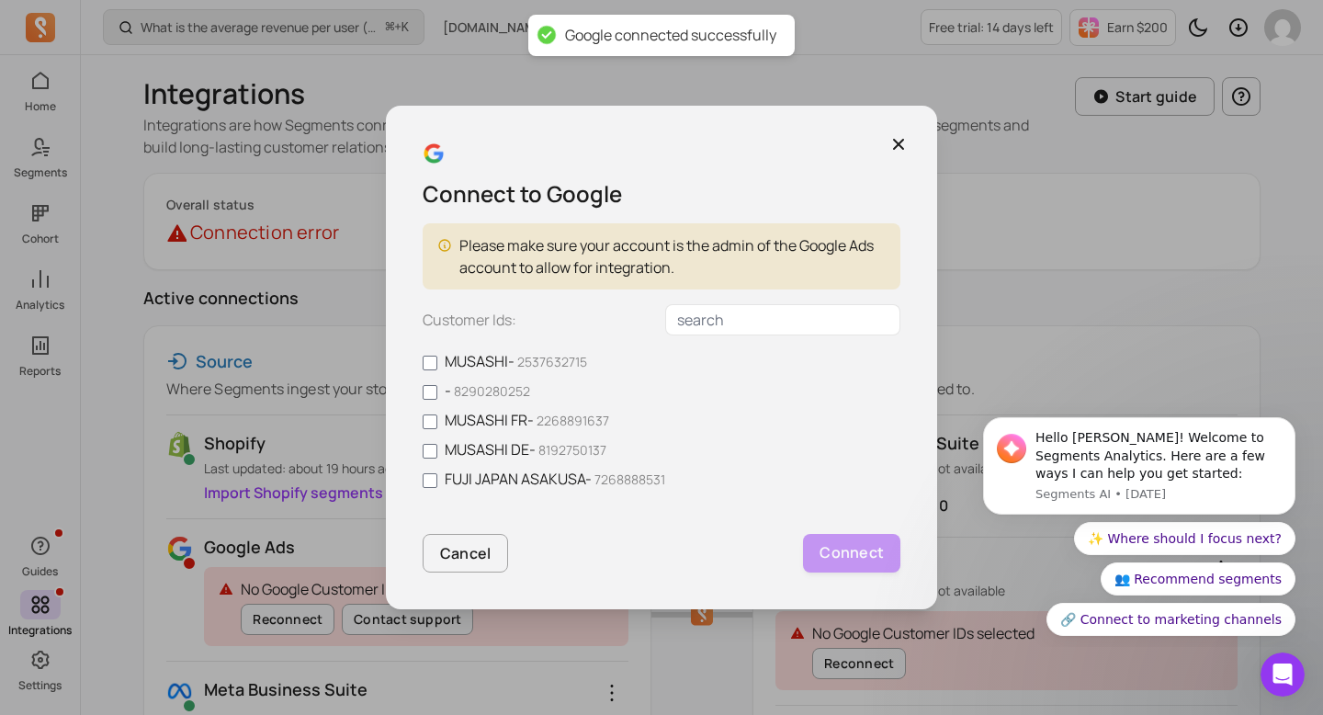
click at [480, 417] on label "MUSASHI FR - 2268891637" at bounding box center [662, 420] width 478 height 22
click at [437, 417] on input "MUSASHI FR - 2268891637" at bounding box center [430, 421] width 15 height 15
checkbox input "true"
click at [867, 543] on p "Connect" at bounding box center [852, 553] width 64 height 24
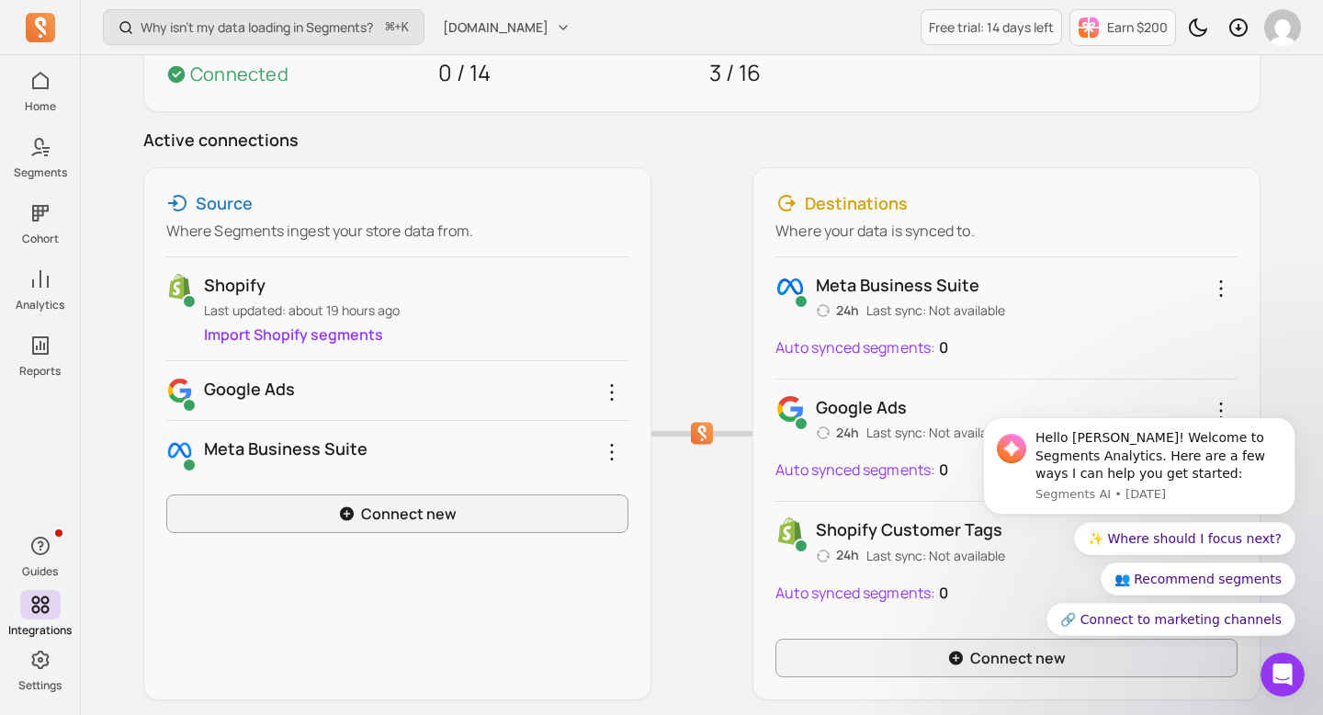
scroll to position [188, 0]
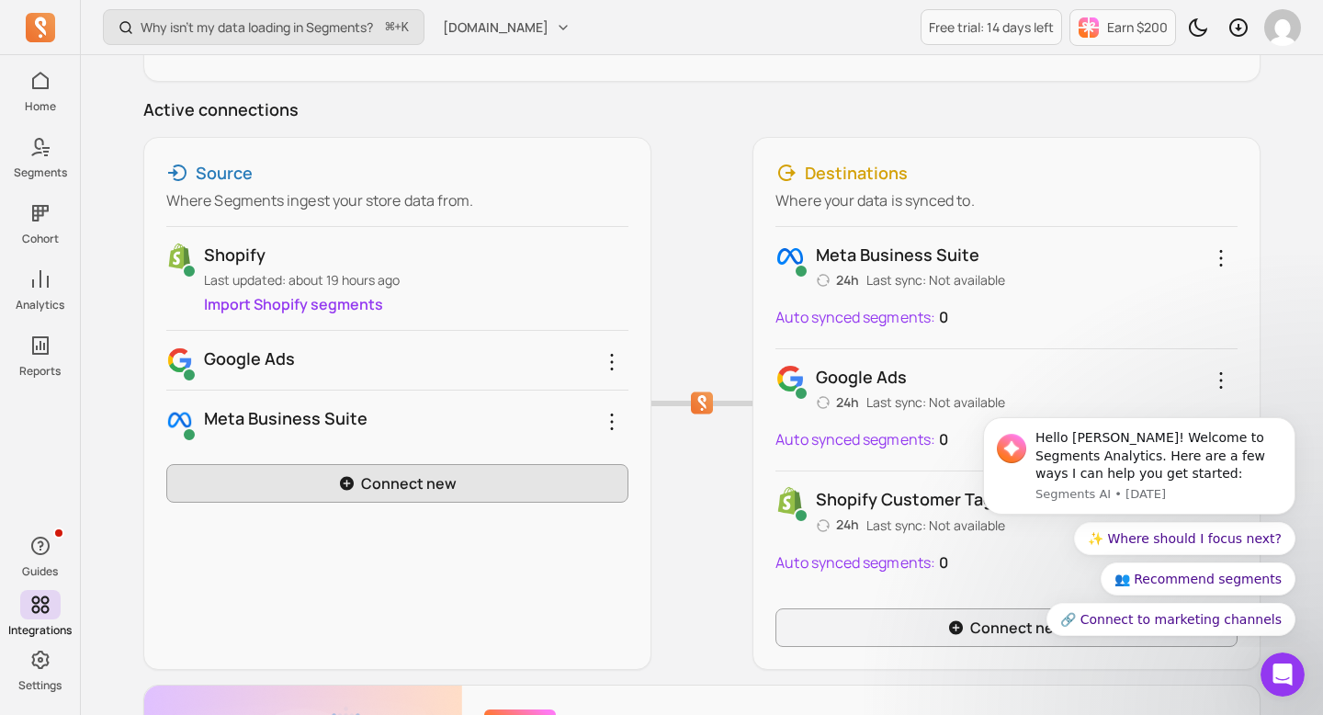
click at [559, 472] on link "Connect new" at bounding box center [397, 483] width 462 height 39
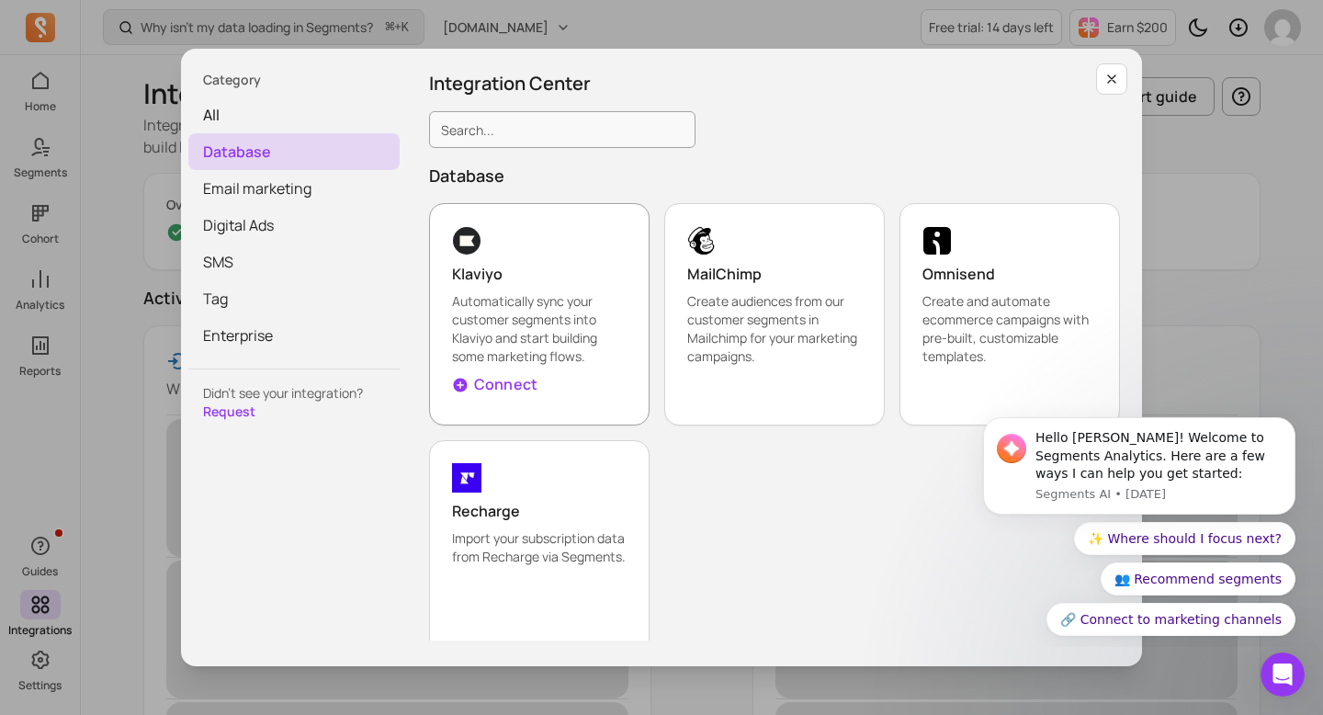
click at [575, 282] on p "Klaviyo" at bounding box center [539, 274] width 175 height 22
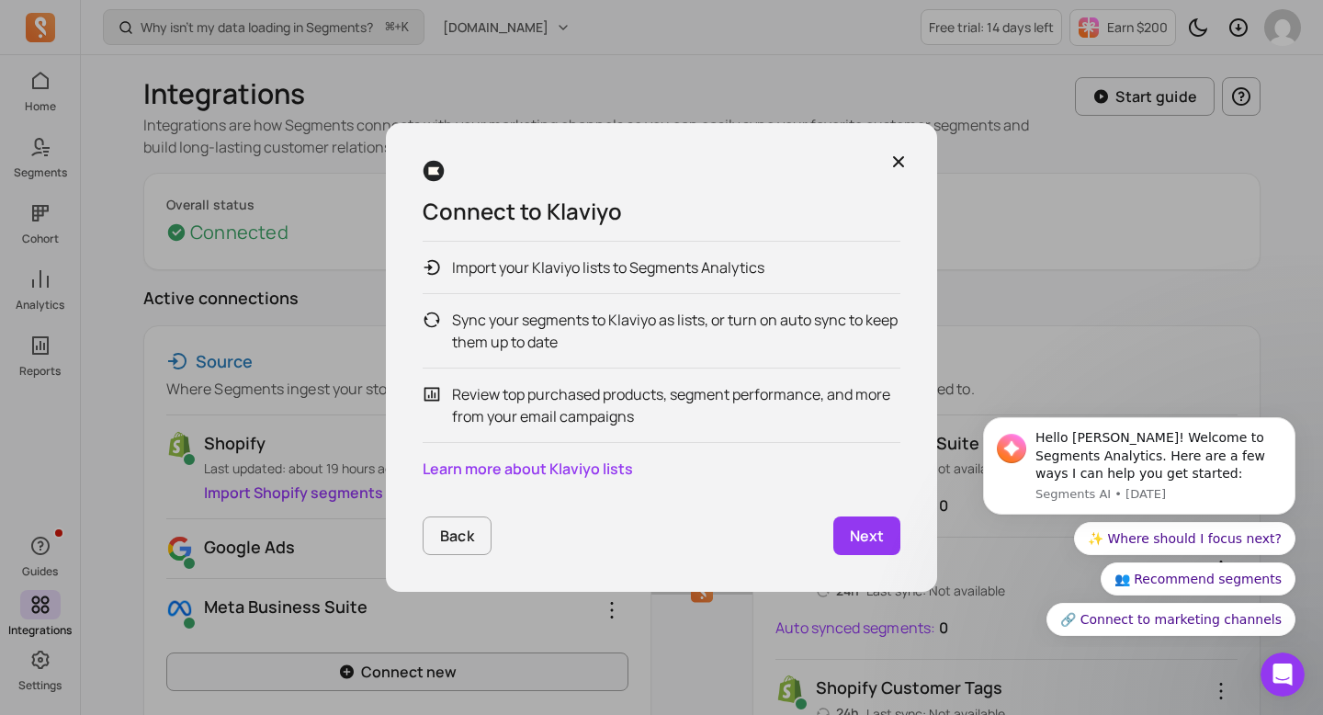
click at [867, 542] on p "Next" at bounding box center [867, 536] width 34 height 22
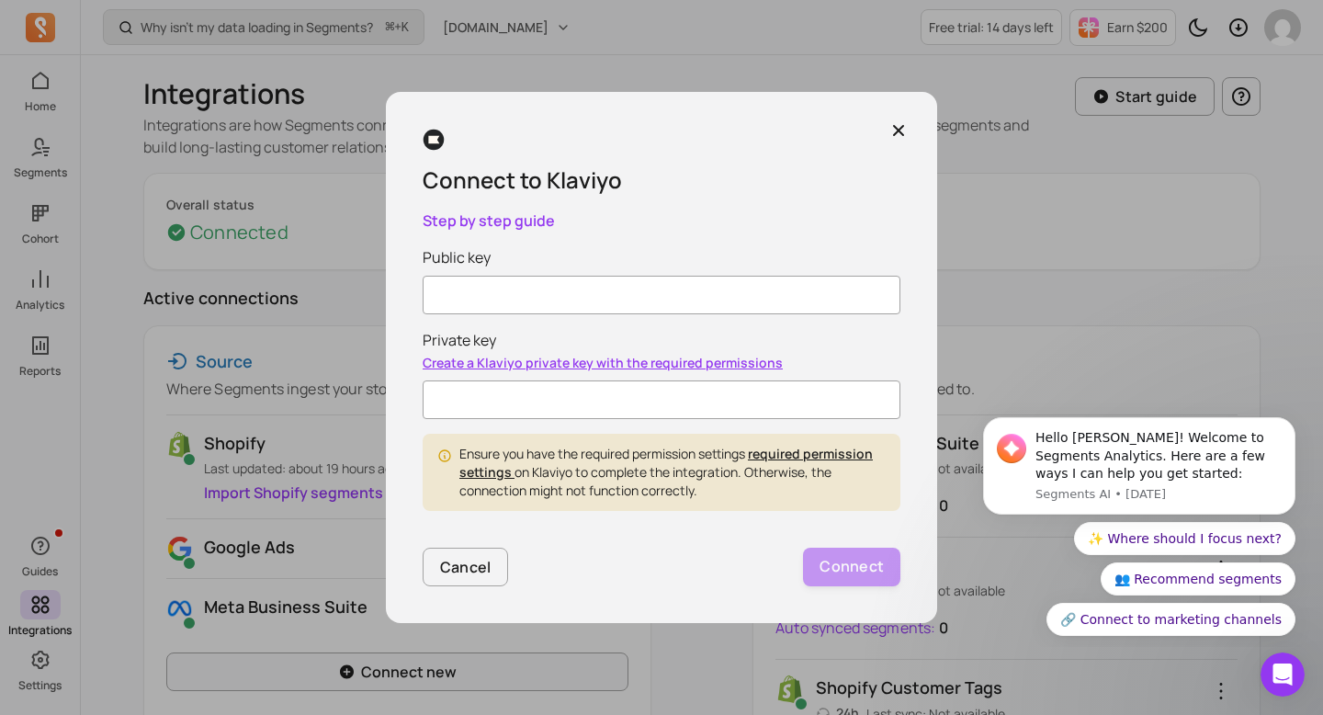
click at [617, 296] on input "Public key" at bounding box center [662, 295] width 478 height 39
click at [894, 133] on icon "button" at bounding box center [898, 130] width 11 height 11
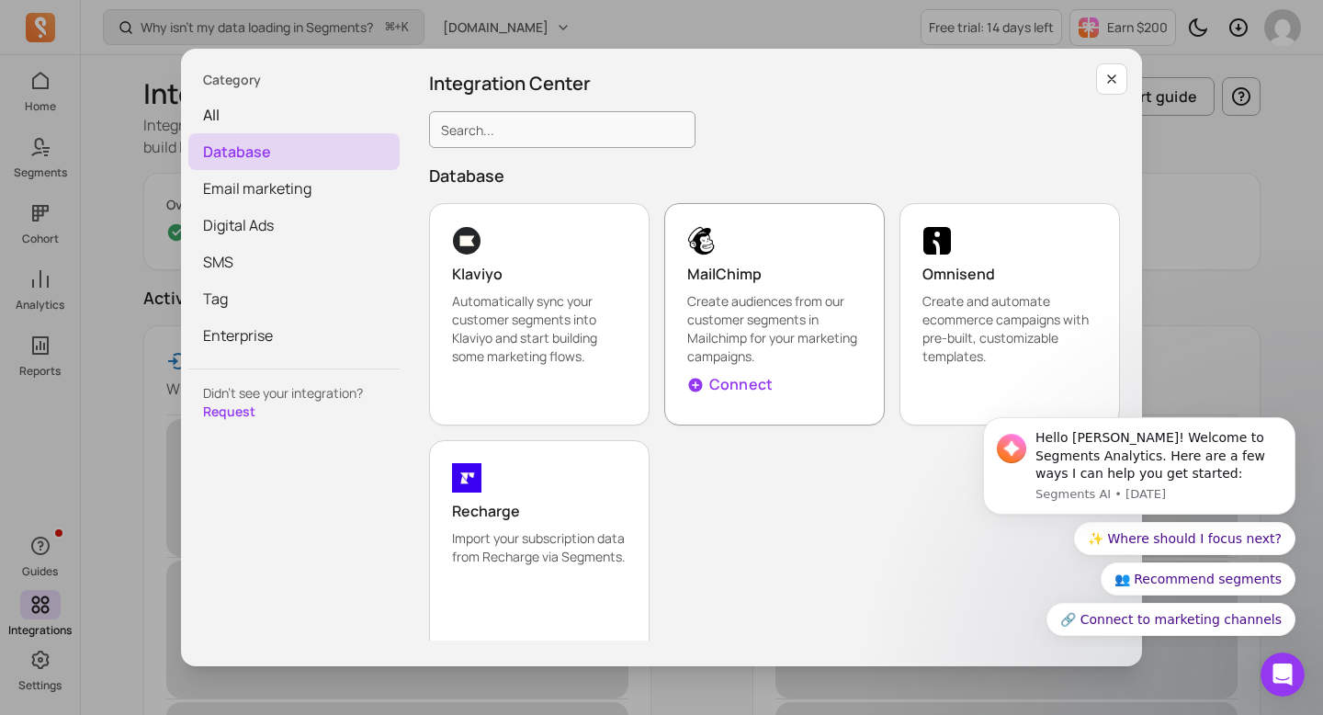
scroll to position [22, 0]
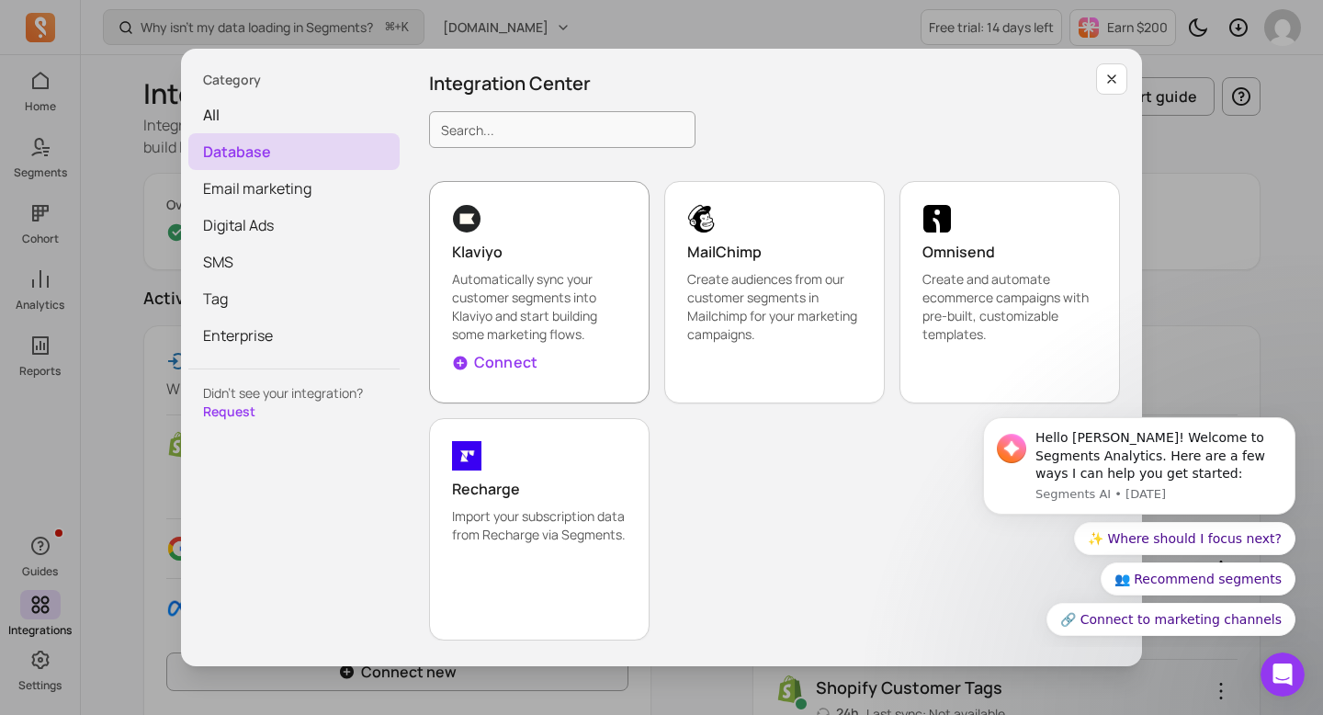
click at [579, 272] on p "Automatically sync your customer segments into Klaviyo and start building some …" at bounding box center [539, 307] width 175 height 74
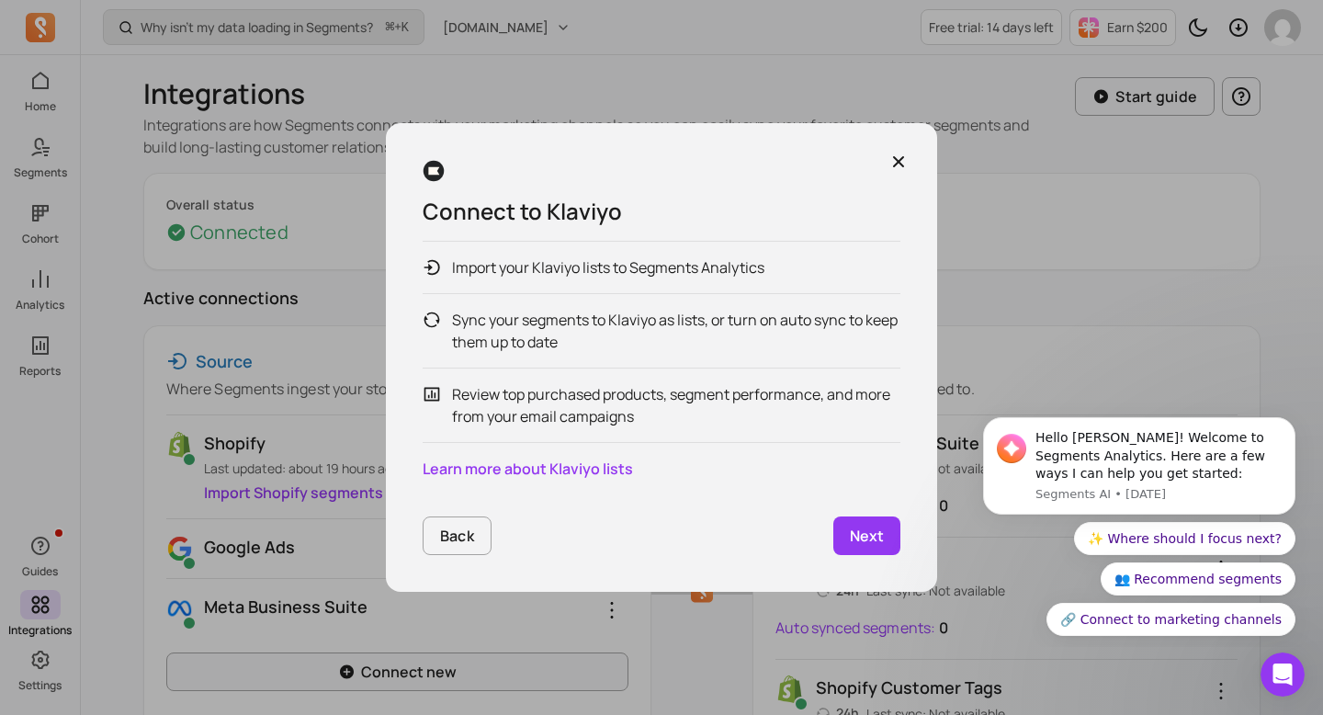
click at [858, 527] on p "Next" at bounding box center [867, 536] width 34 height 22
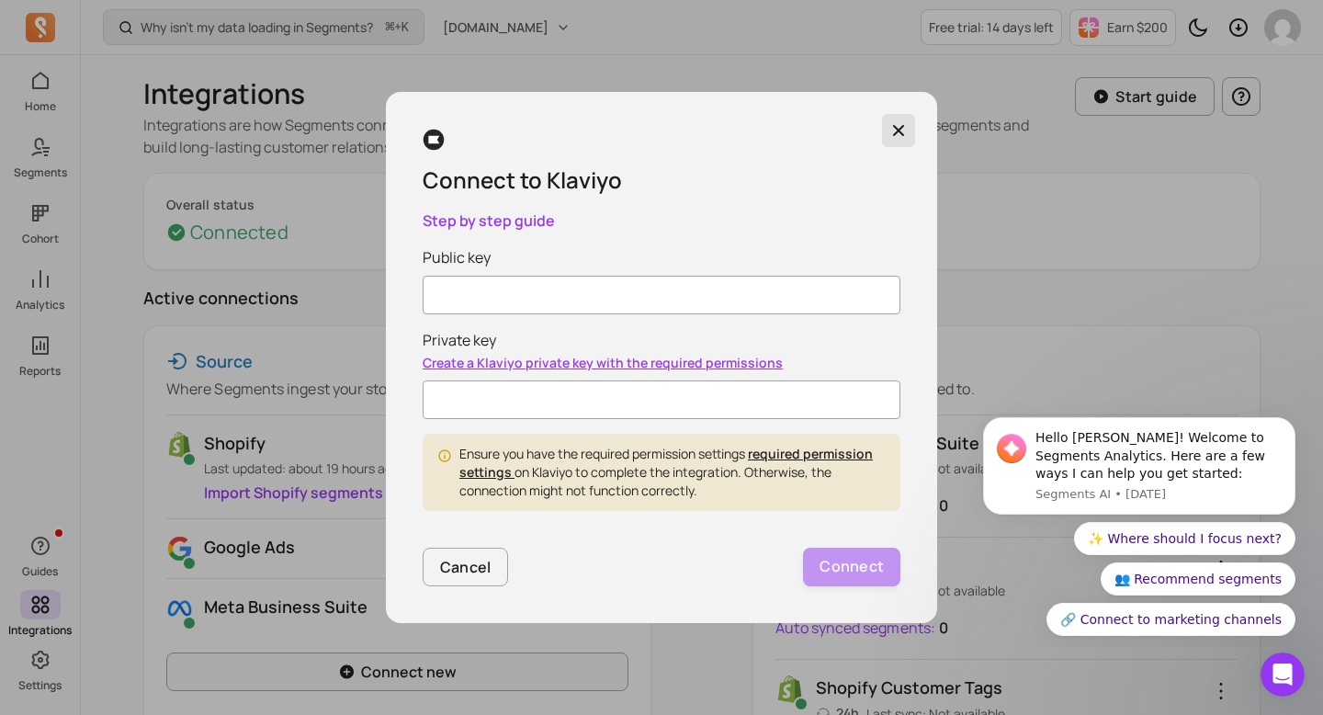
click at [901, 123] on icon "button" at bounding box center [899, 130] width 18 height 18
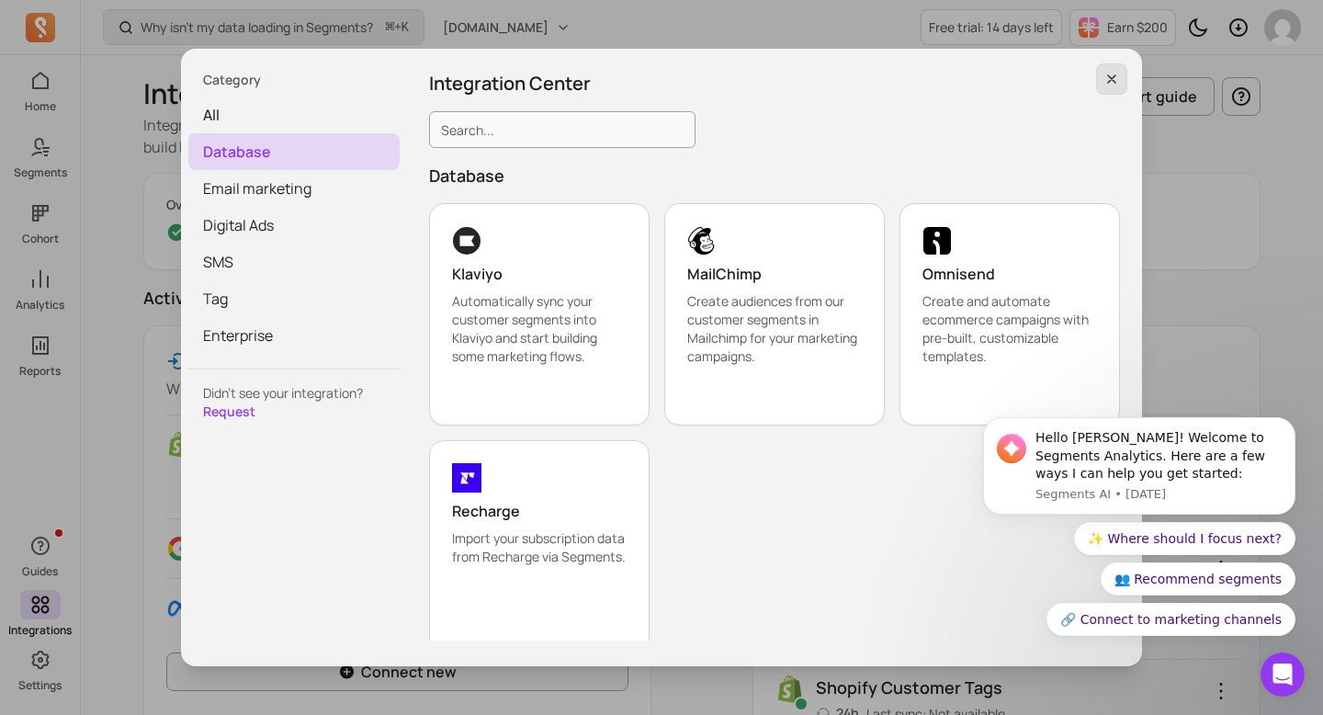
click at [1108, 74] on icon "button" at bounding box center [1112, 79] width 15 height 15
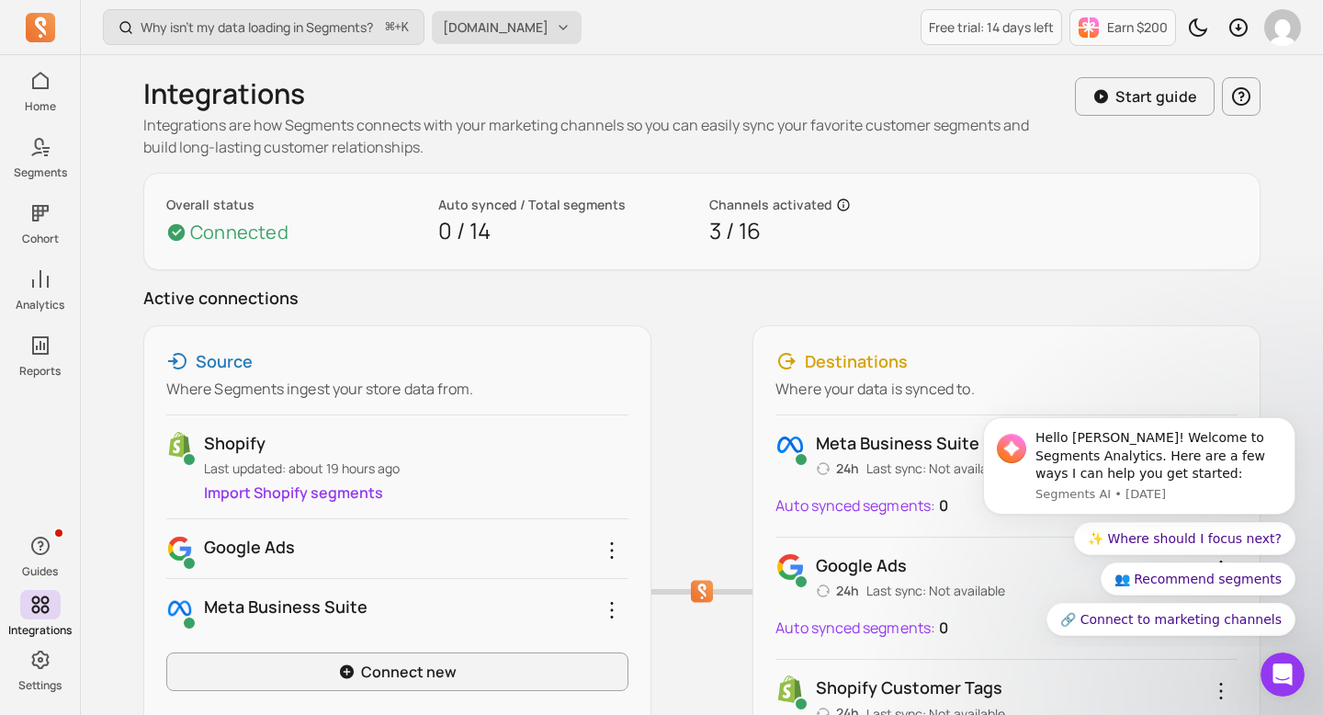
click at [548, 27] on span "[DOMAIN_NAME]" at bounding box center [496, 27] width 106 height 18
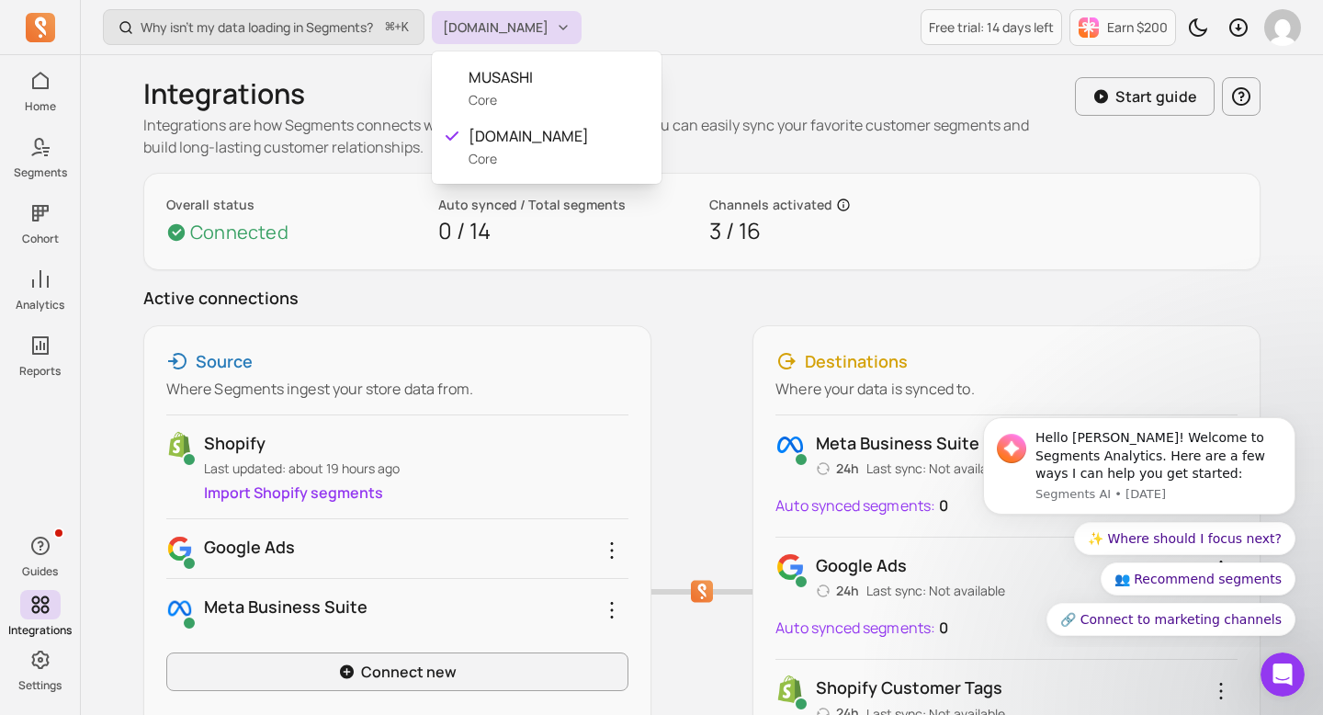
click at [753, 74] on div "Why isn't my data loading in Segments? ⌘ + K [DOMAIN_NAME] Free trial: 14 days …" at bounding box center [702, 571] width 1243 height 1142
